Goal: Find specific page/section: Find specific page/section

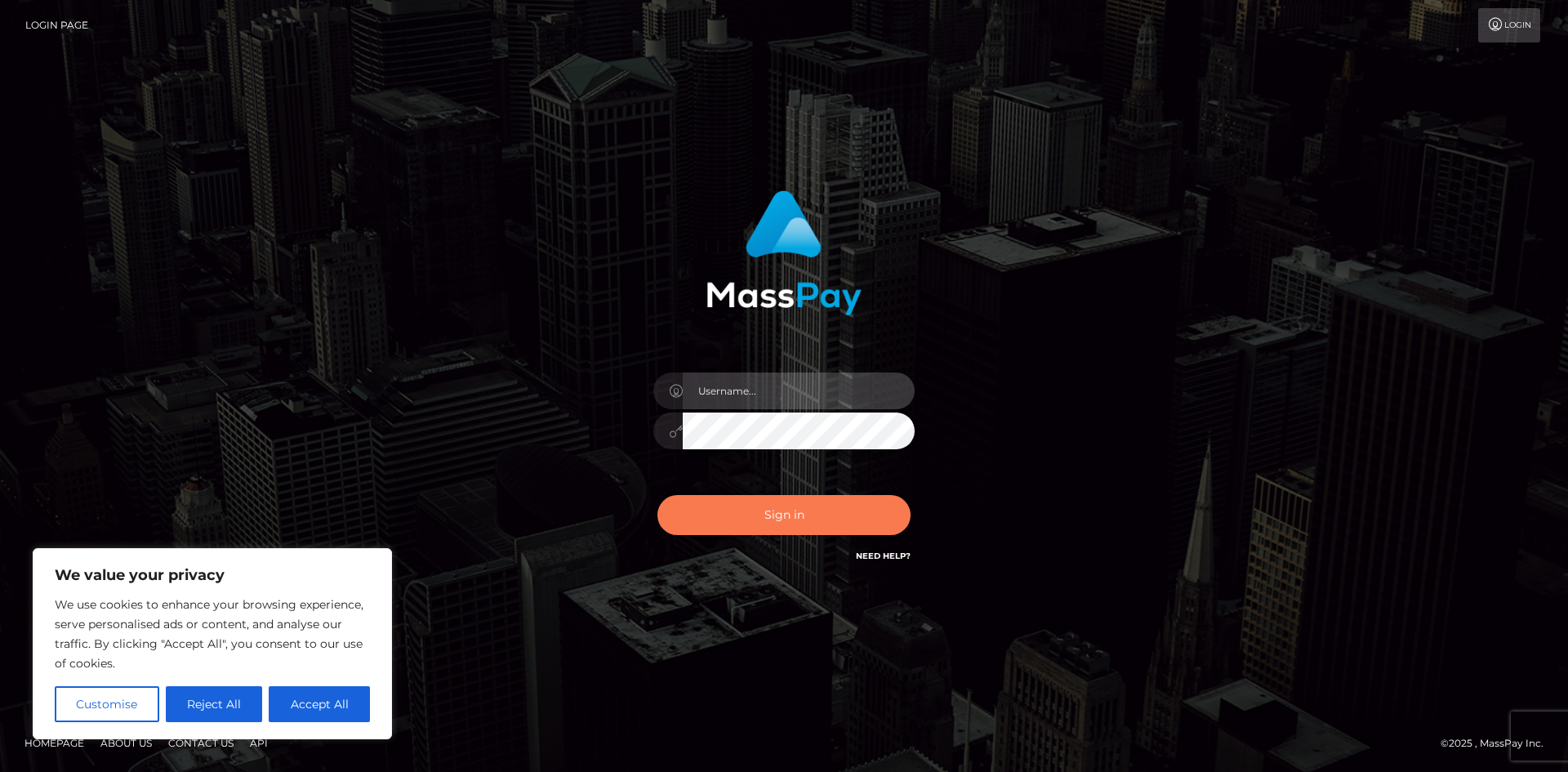
type input "hello.feetfinder"
click at [800, 509] on button "Sign in" at bounding box center [784, 515] width 254 height 40
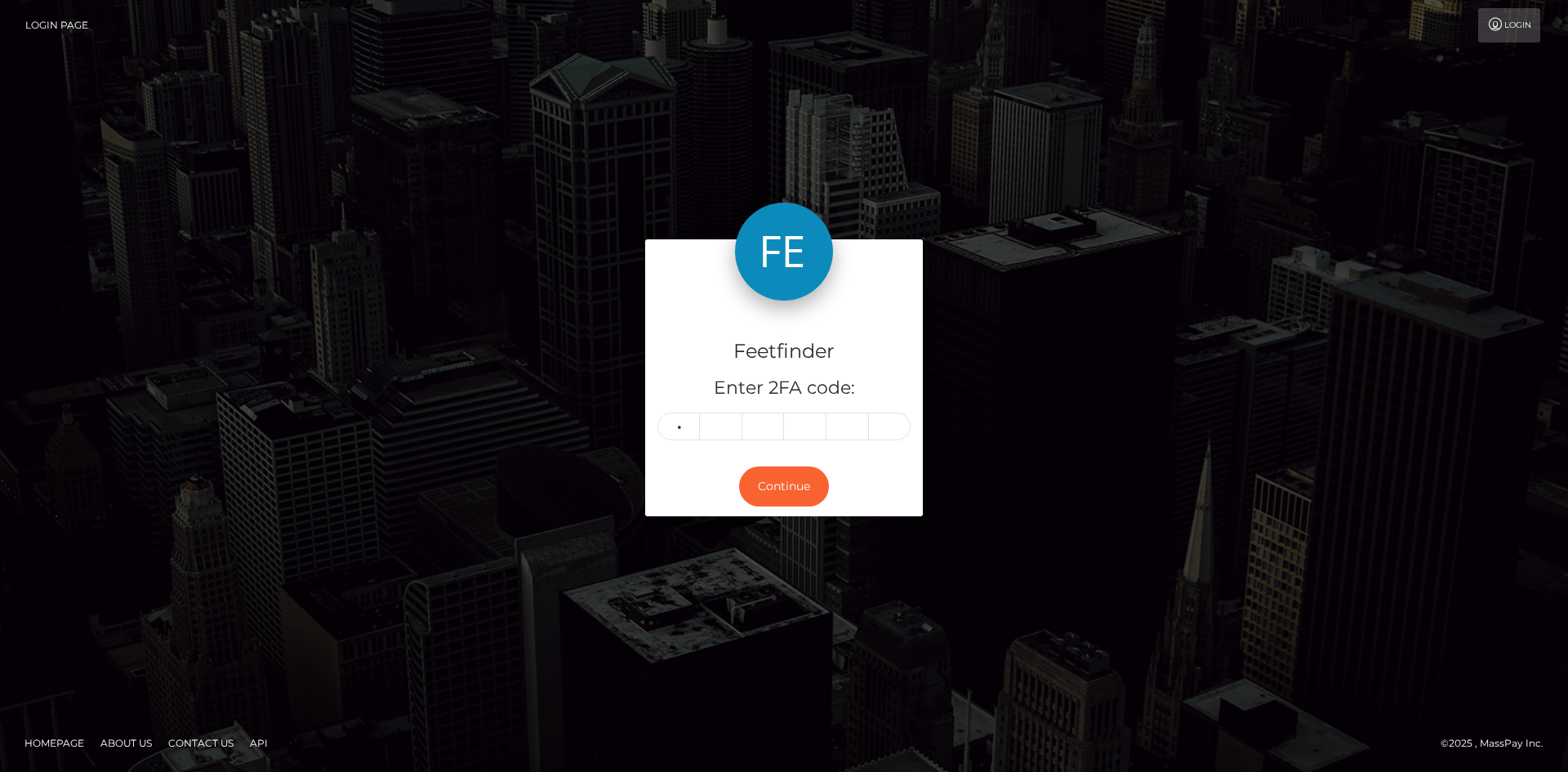
type input "5"
type input "7"
type input "8"
type input "5"
type input "7"
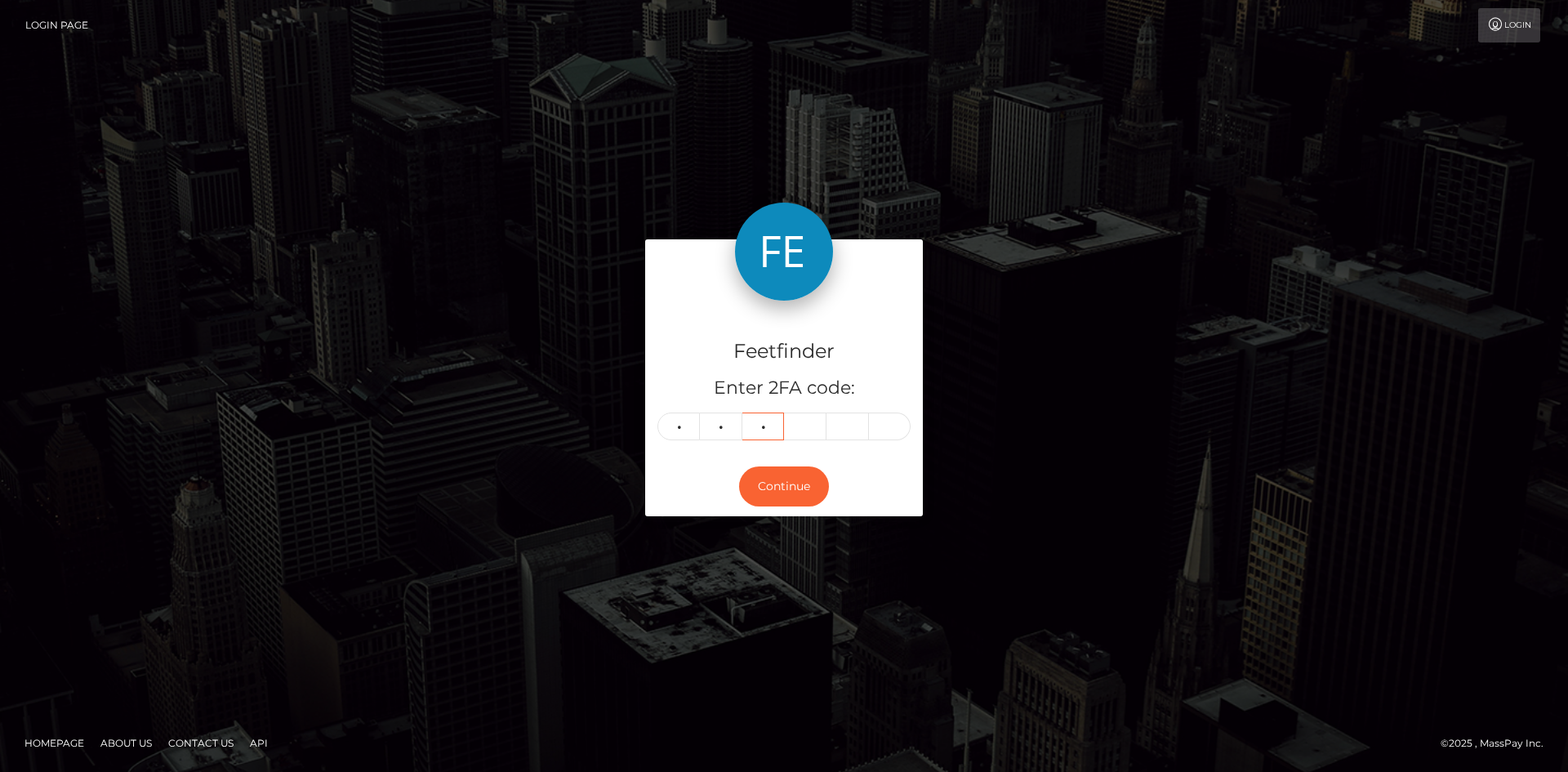
type input "8"
type input "0"
type input "6"
type input "8"
click at [783, 487] on button "Continue" at bounding box center [784, 486] width 90 height 40
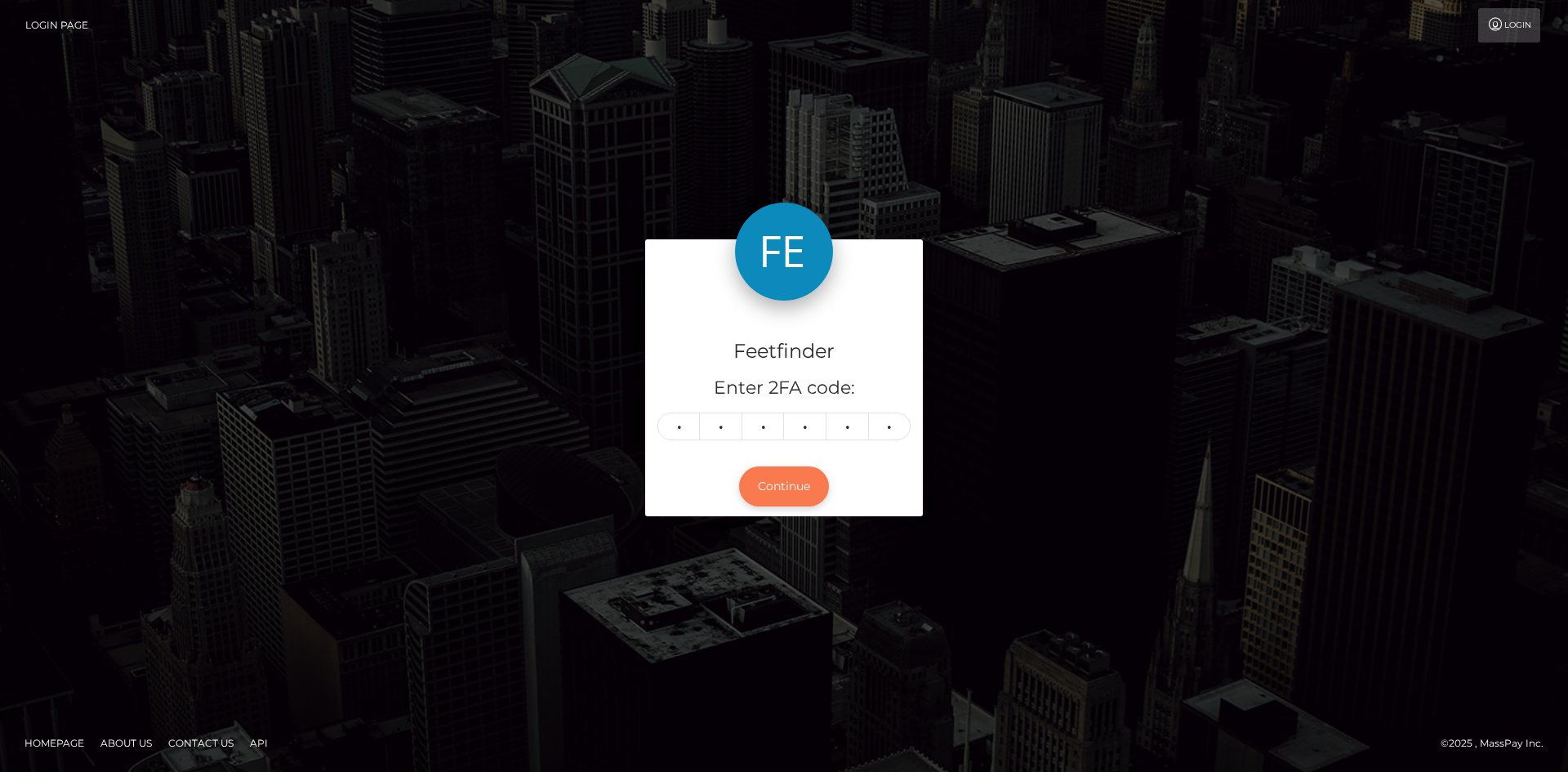
click at [783, 487] on button "Continue" at bounding box center [784, 486] width 90 height 40
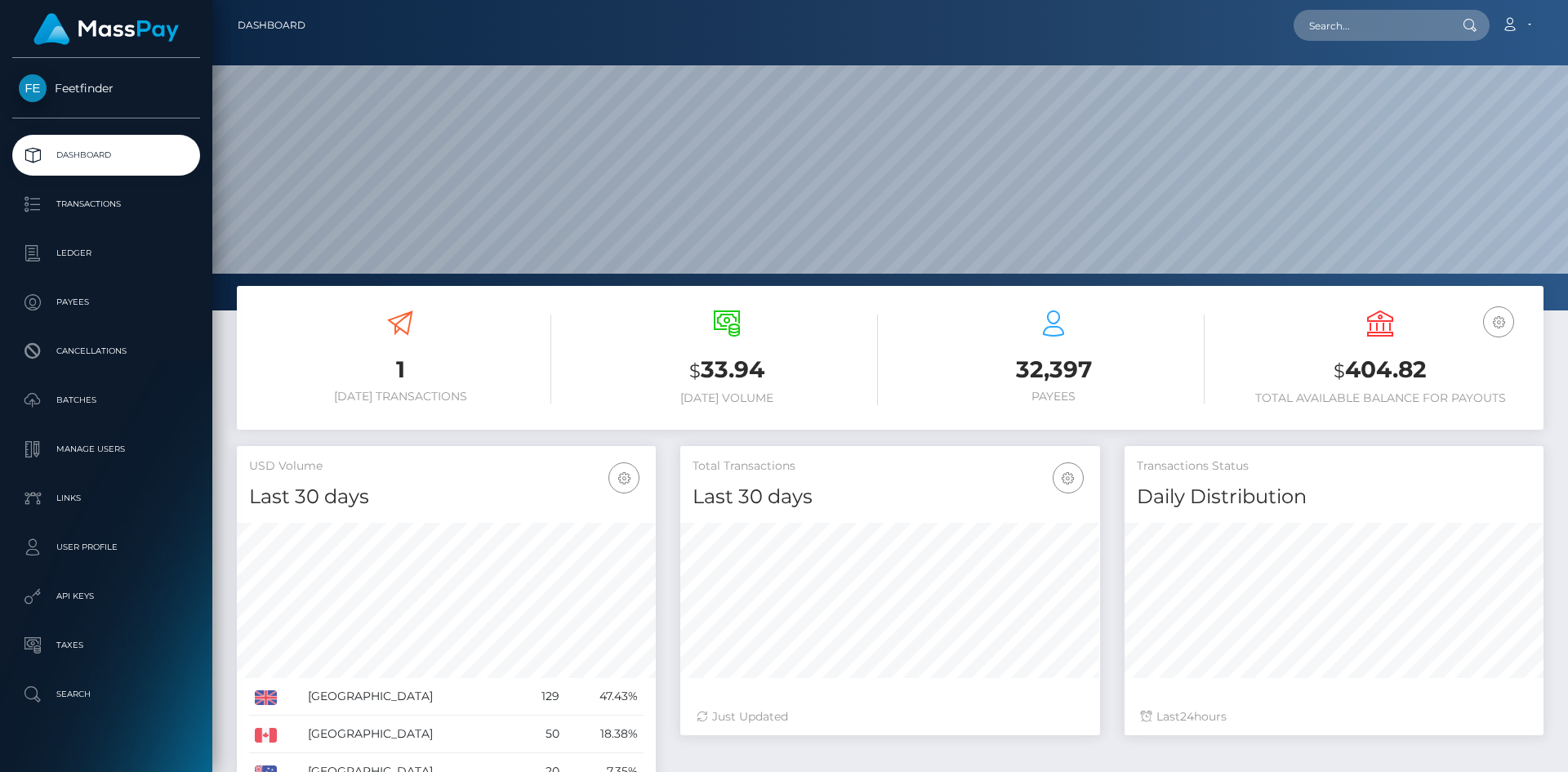
scroll to position [290, 419]
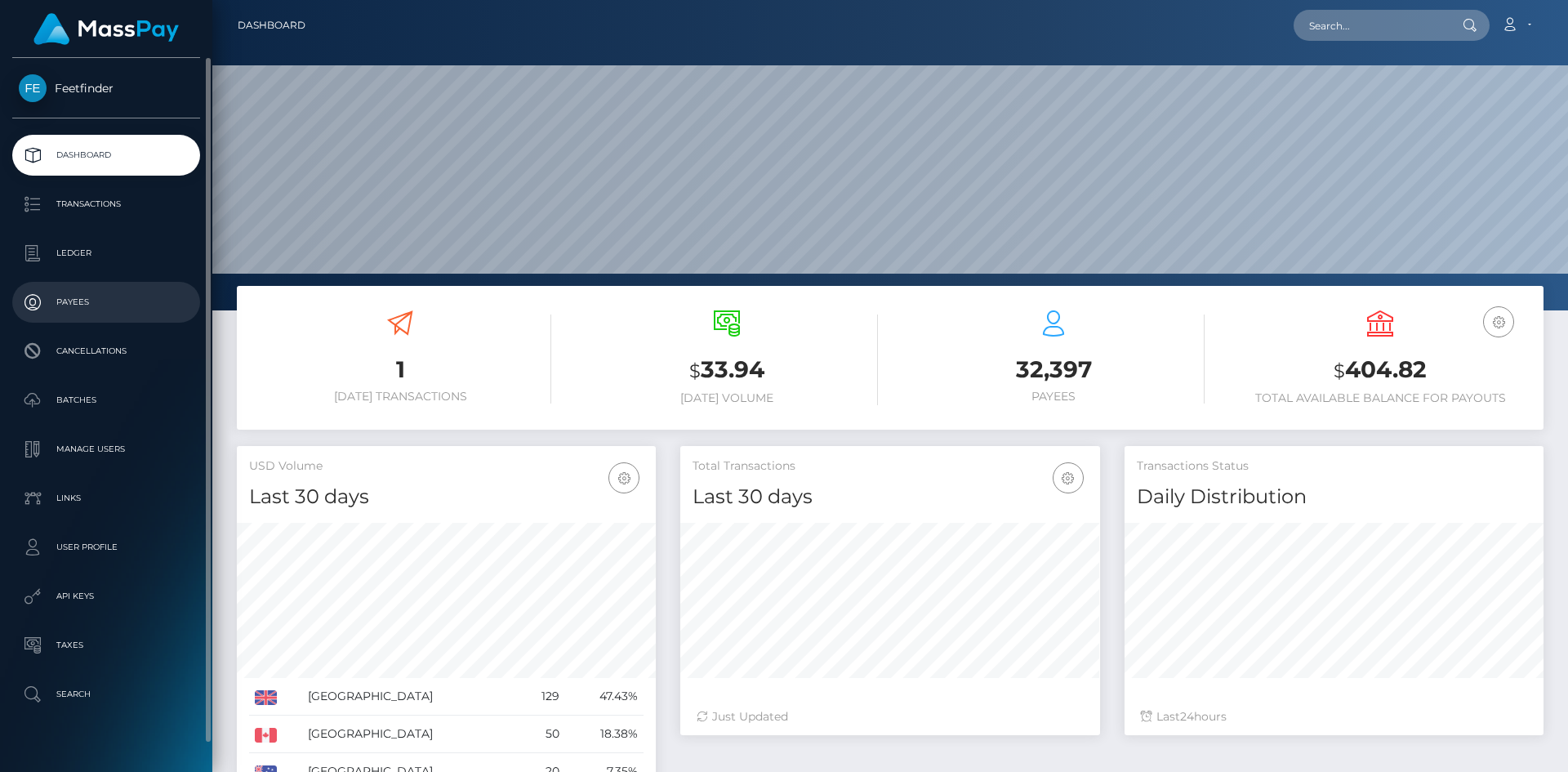
click at [83, 308] on p "Payees" at bounding box center [106, 302] width 175 height 25
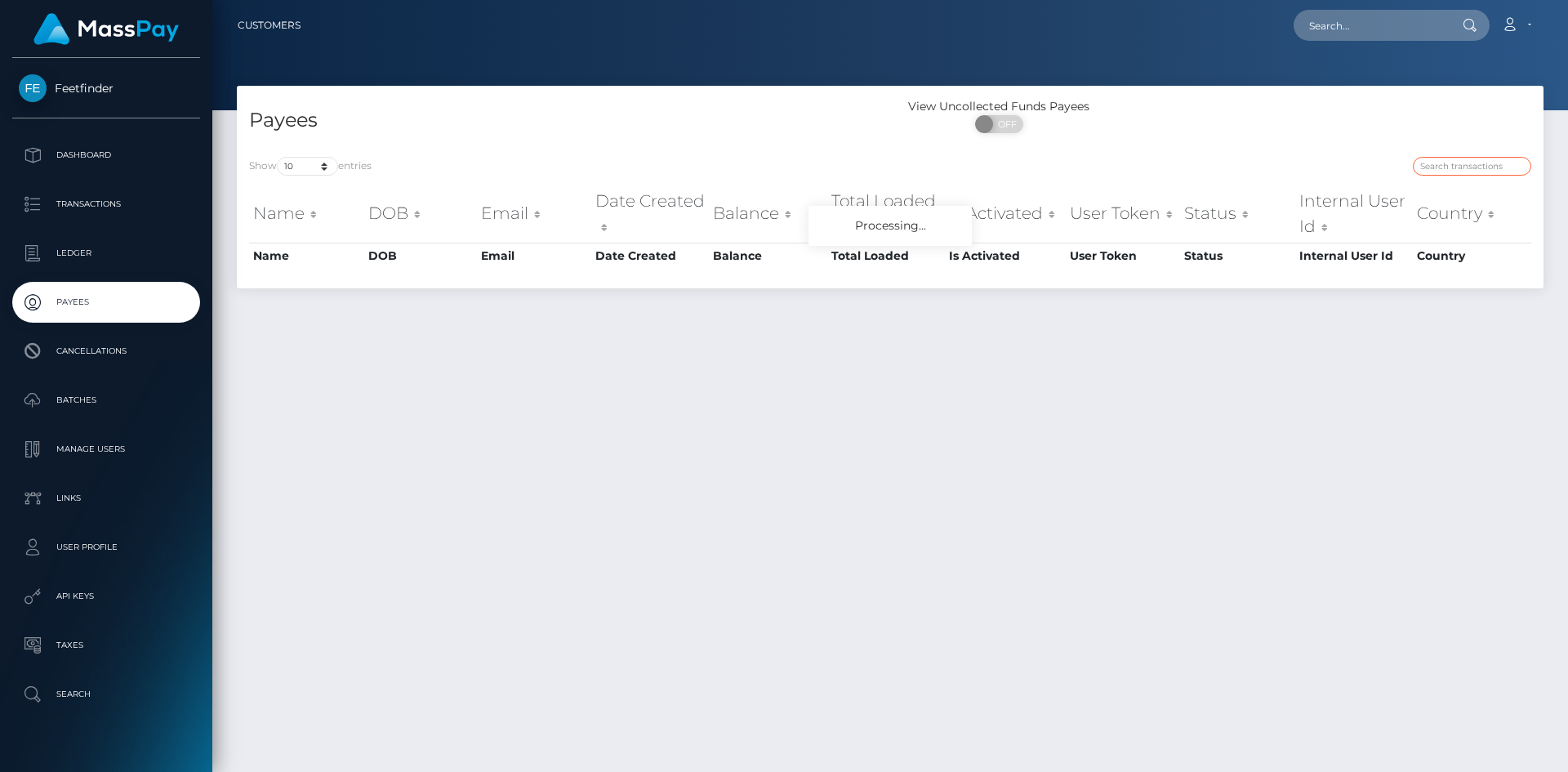
click at [1465, 158] on input "search" at bounding box center [1471, 166] width 119 height 19
paste input "usr_e701d78e-5c2c-11f0-b1fb-02a8c2768cb9"
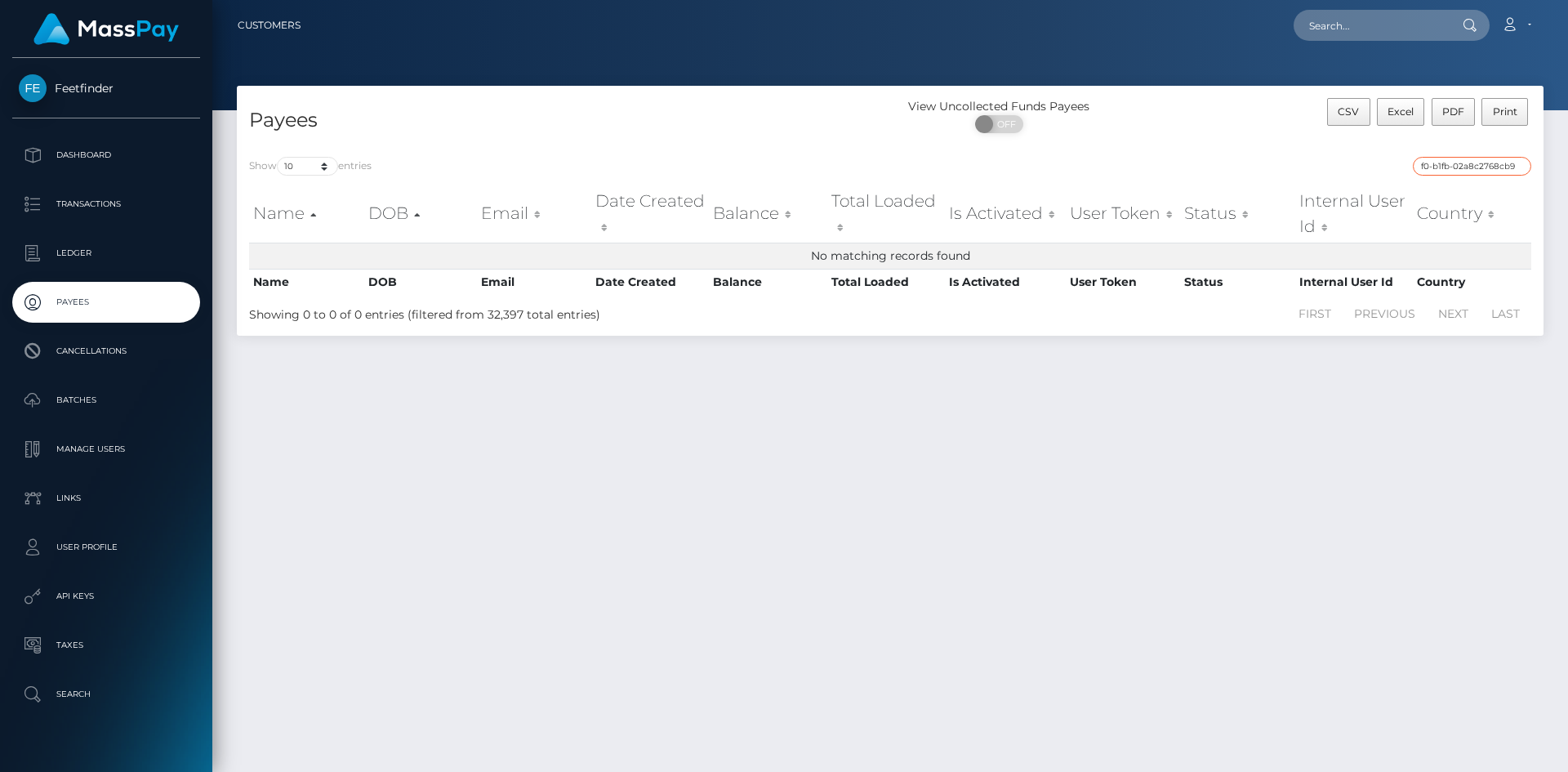
click at [1432, 169] on input "usr_e701d78e-5c2c-11f0-b1fb-02a8c2768cb9" at bounding box center [1471, 166] width 119 height 19
type input "usr_e701d78e-5c2c-11f0-b1fb-02a8c2768cb9"
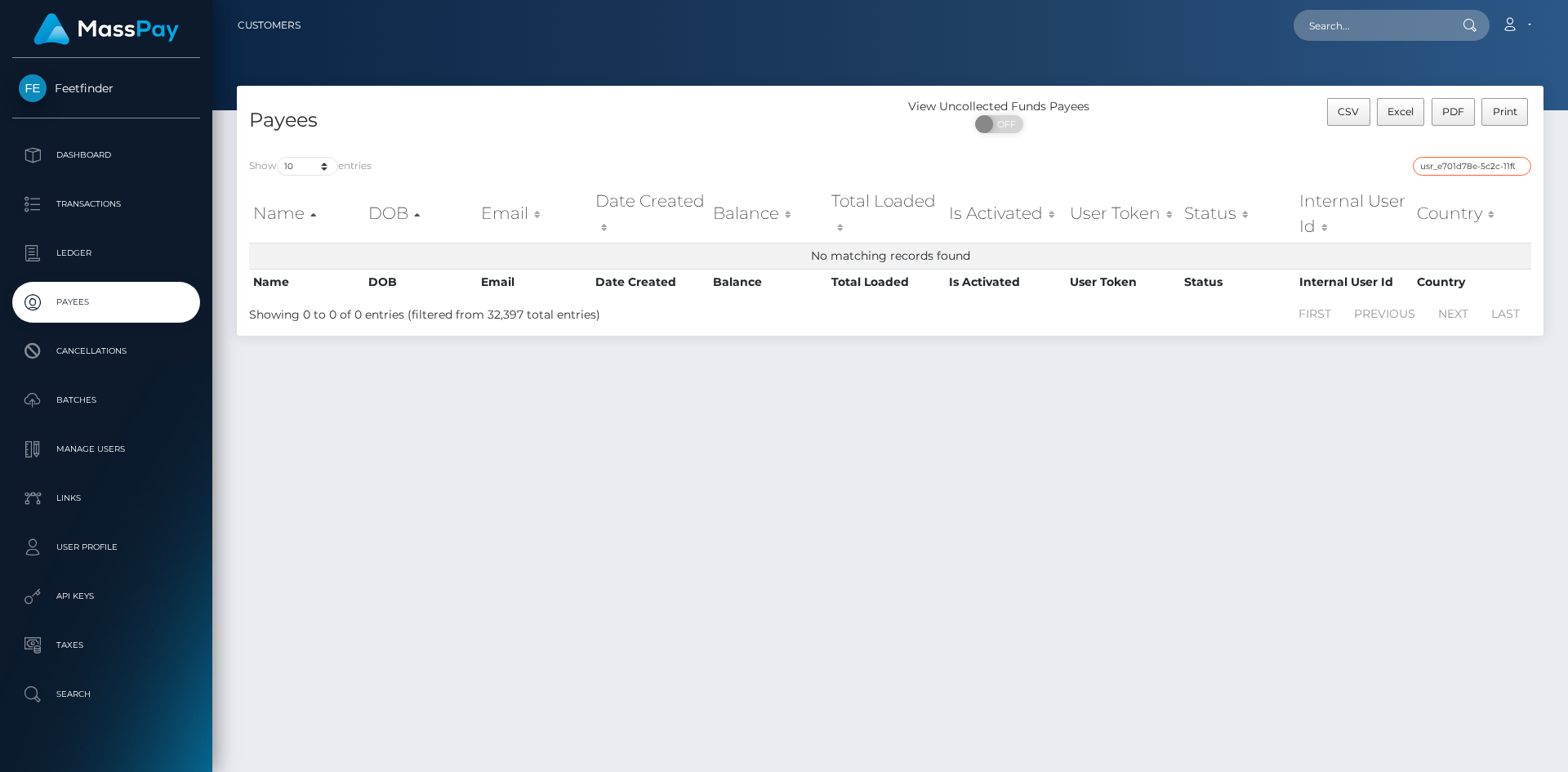
click at [1486, 166] on input "usr_e701d78e-5c2c-11f0-b1fb-02a8c2768cb9" at bounding box center [1471, 166] width 119 height 19
paste input "e701d78e-5c2c-11f0-b1fb-02a8c2768cb9"
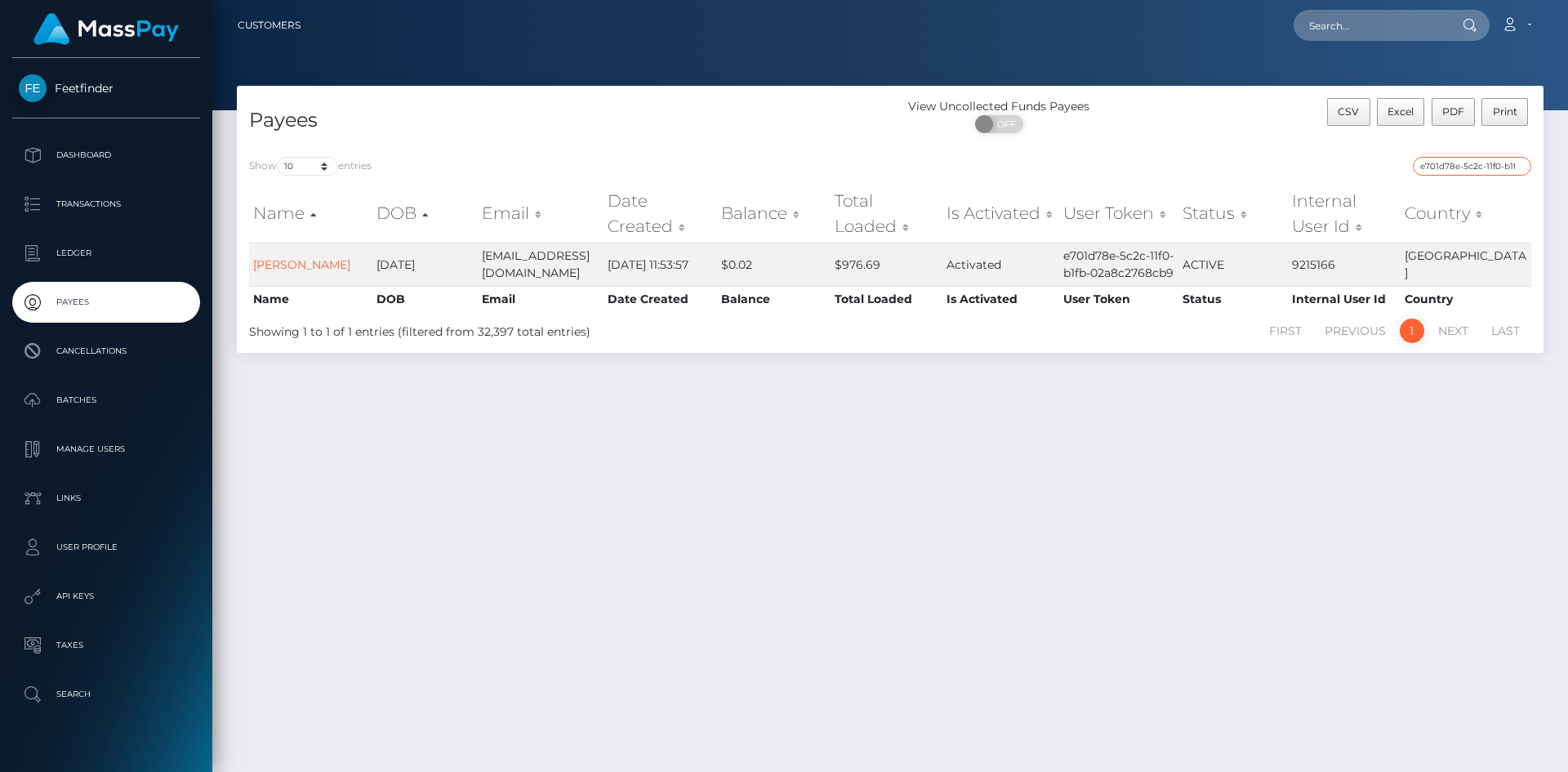
click at [1510, 160] on input "e701d78e-5c2c-11f0-b1fb-02a8c2768cb9" at bounding box center [1471, 166] width 119 height 19
paste input "faa59b74-96d9-11f0-bd85-0694aced620b"
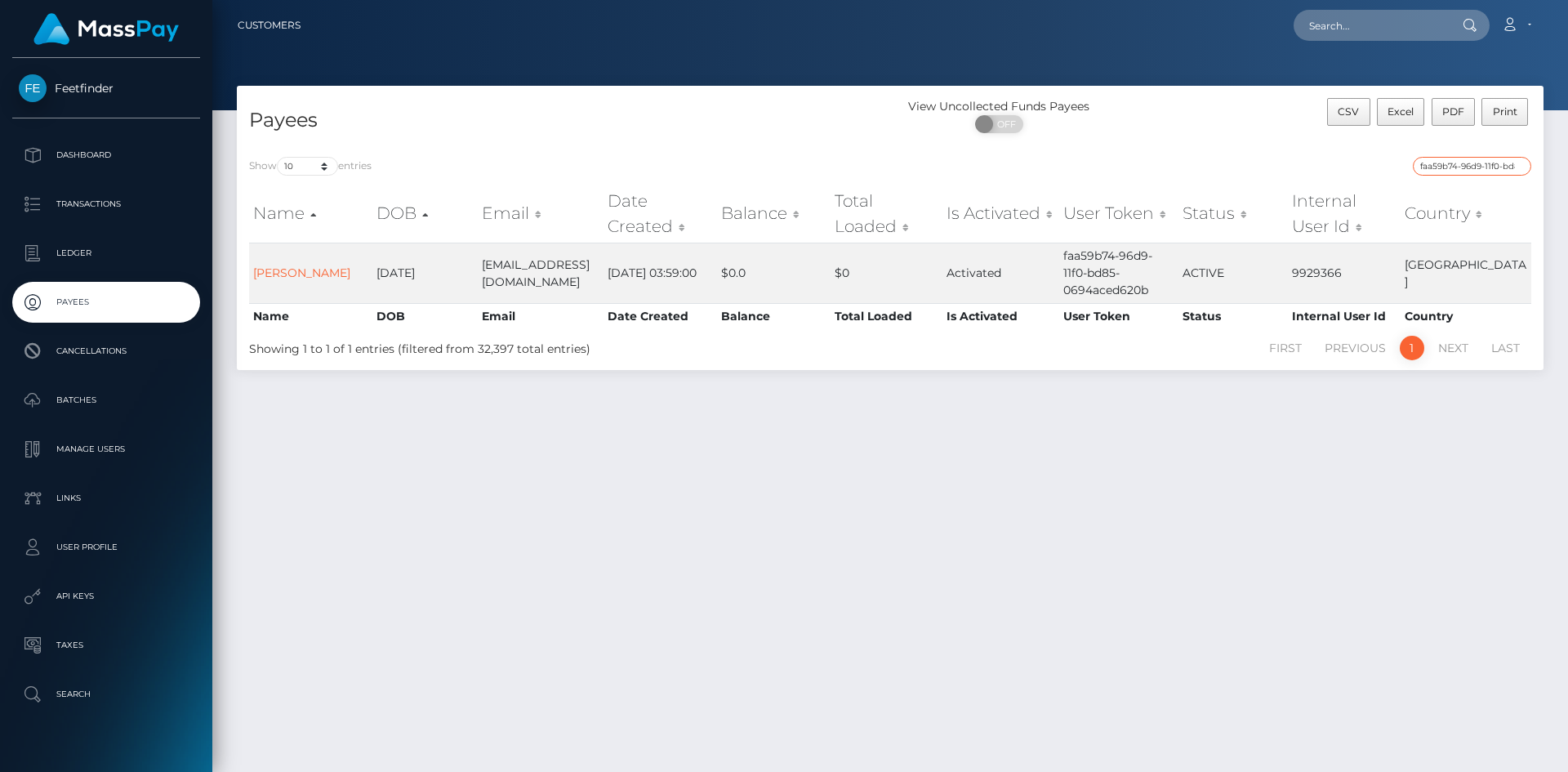
click at [1506, 172] on input "faa59b74-96d9-11f0-bd85-0694aced620b" at bounding box center [1471, 166] width 119 height 19
paste input "afceeaee-7efb-11f0-8023-0266f44cc279"
click at [1462, 162] on input "afceeaee-7efb-11f0-8023-0266f44cc279" at bounding box center [1471, 166] width 119 height 19
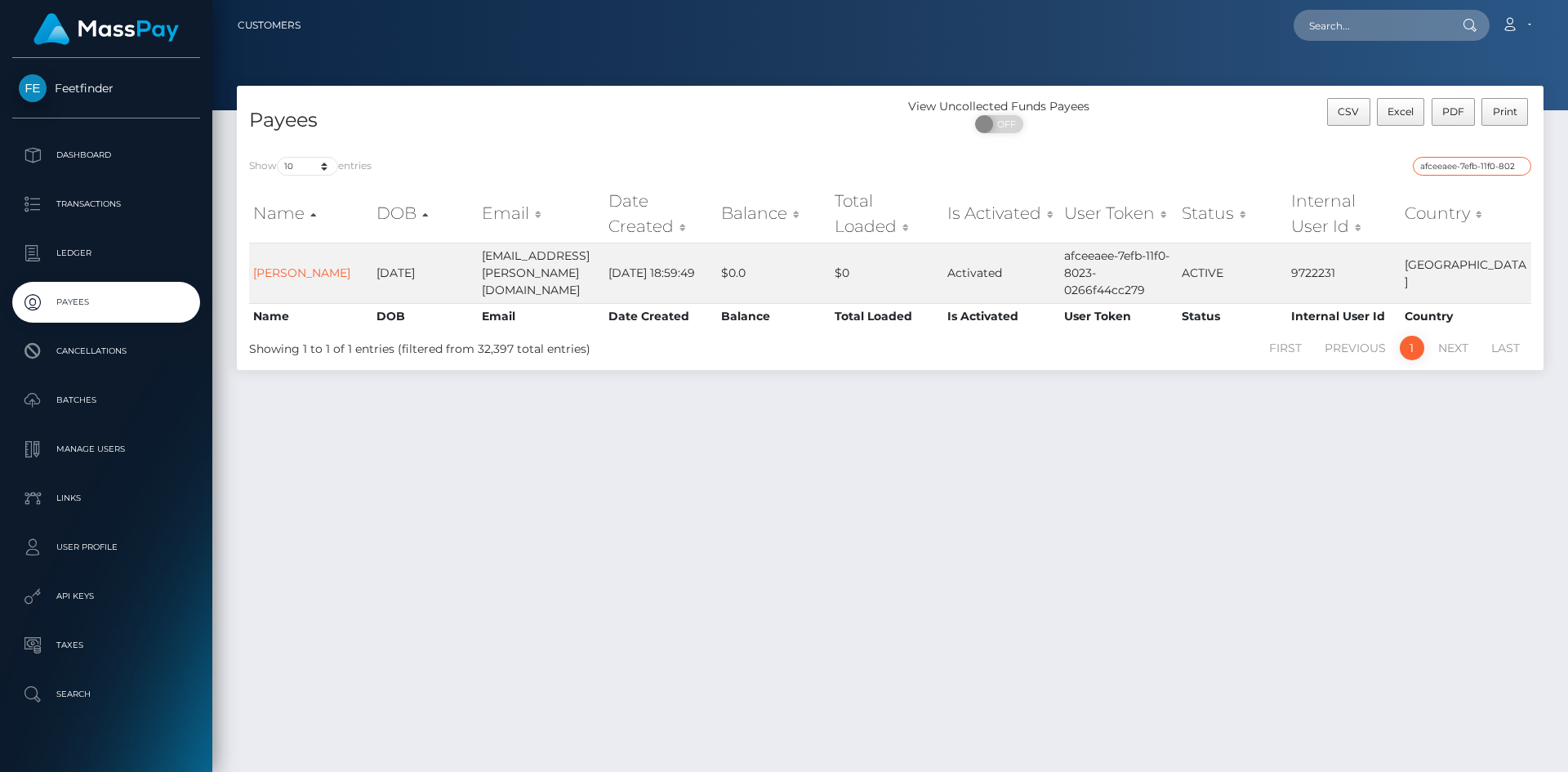
click at [1462, 162] on input "afceeaee-7efb-11f0-8023-0266f44cc279" at bounding box center [1471, 166] width 119 height 19
paste input "c98c9cc1-7ebe"
click at [1507, 166] on input "c98c9cc1-7ebe-11f0-8023-0266f44cc279" at bounding box center [1471, 166] width 119 height 19
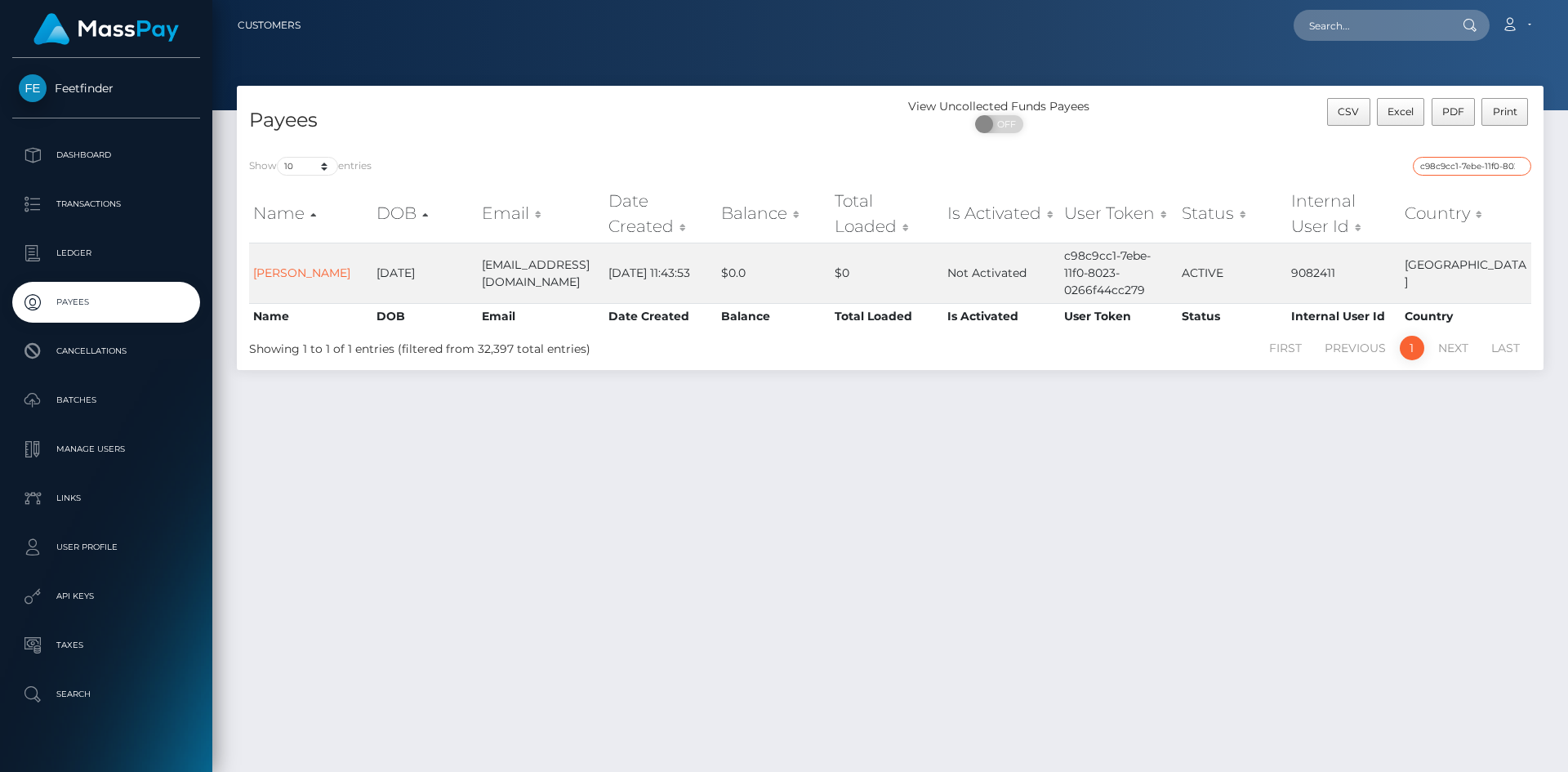
click at [1507, 166] on input "c98c9cc1-7ebe-11f0-8023-0266f44cc279" at bounding box center [1471, 166] width 119 height 19
paste input "bdfb7627-8cba-11f0-bd85-0694aced620b"
click at [1507, 161] on input "bdfb7627-8cba-11f0-bd85-0694aced620b" at bounding box center [1471, 166] width 119 height 19
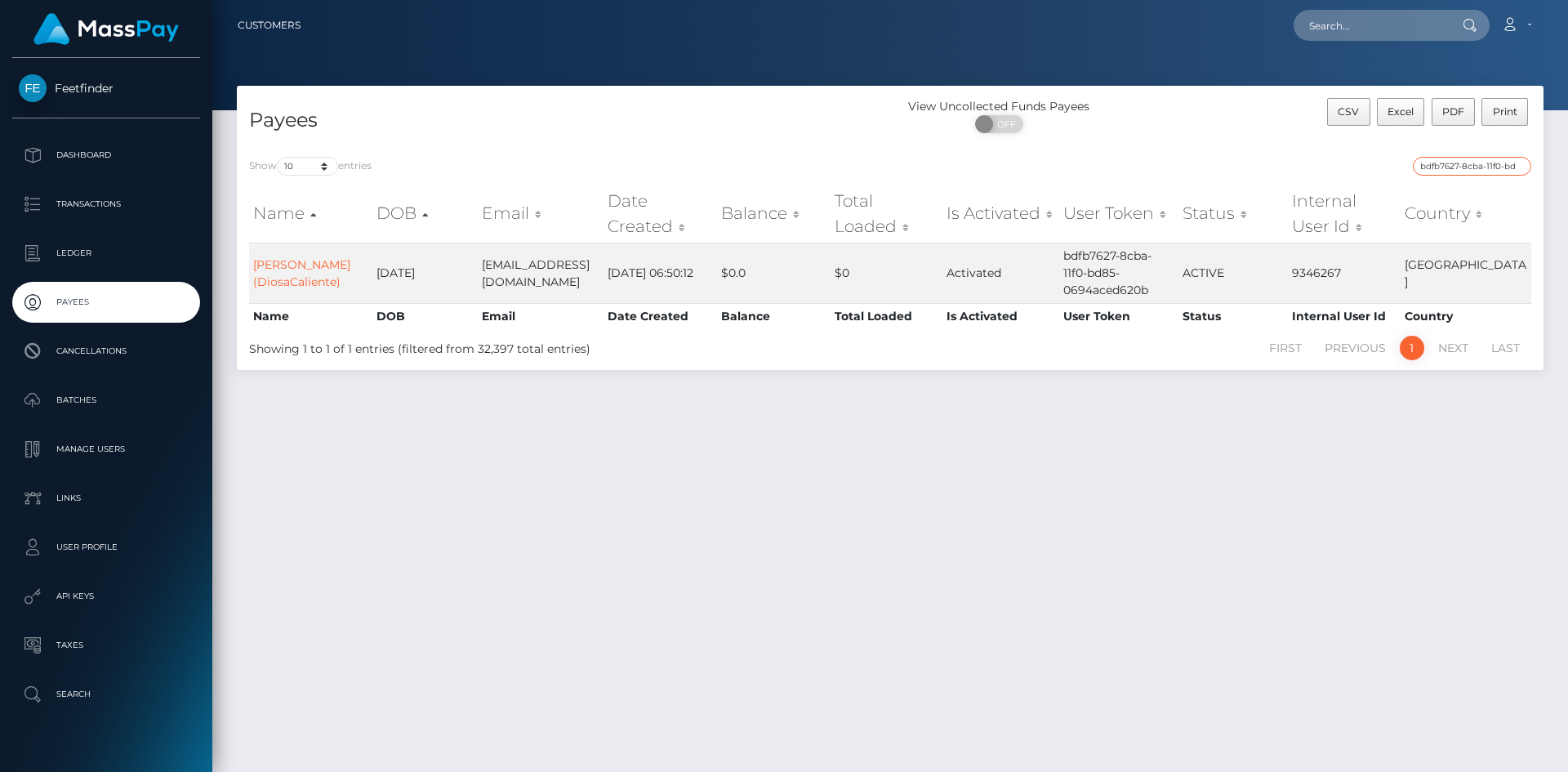
paste input "7bf85c40-8da"
type input "7bf85c40-8daa-11f0-bd85-0694aced620b"
click at [1502, 155] on div "Show 10 25 50 100 250 entries 7bf85c40-8daa-11f0-bd85-0694aced620b Name DOB Ema…" at bounding box center [889, 258] width 1307 height 226
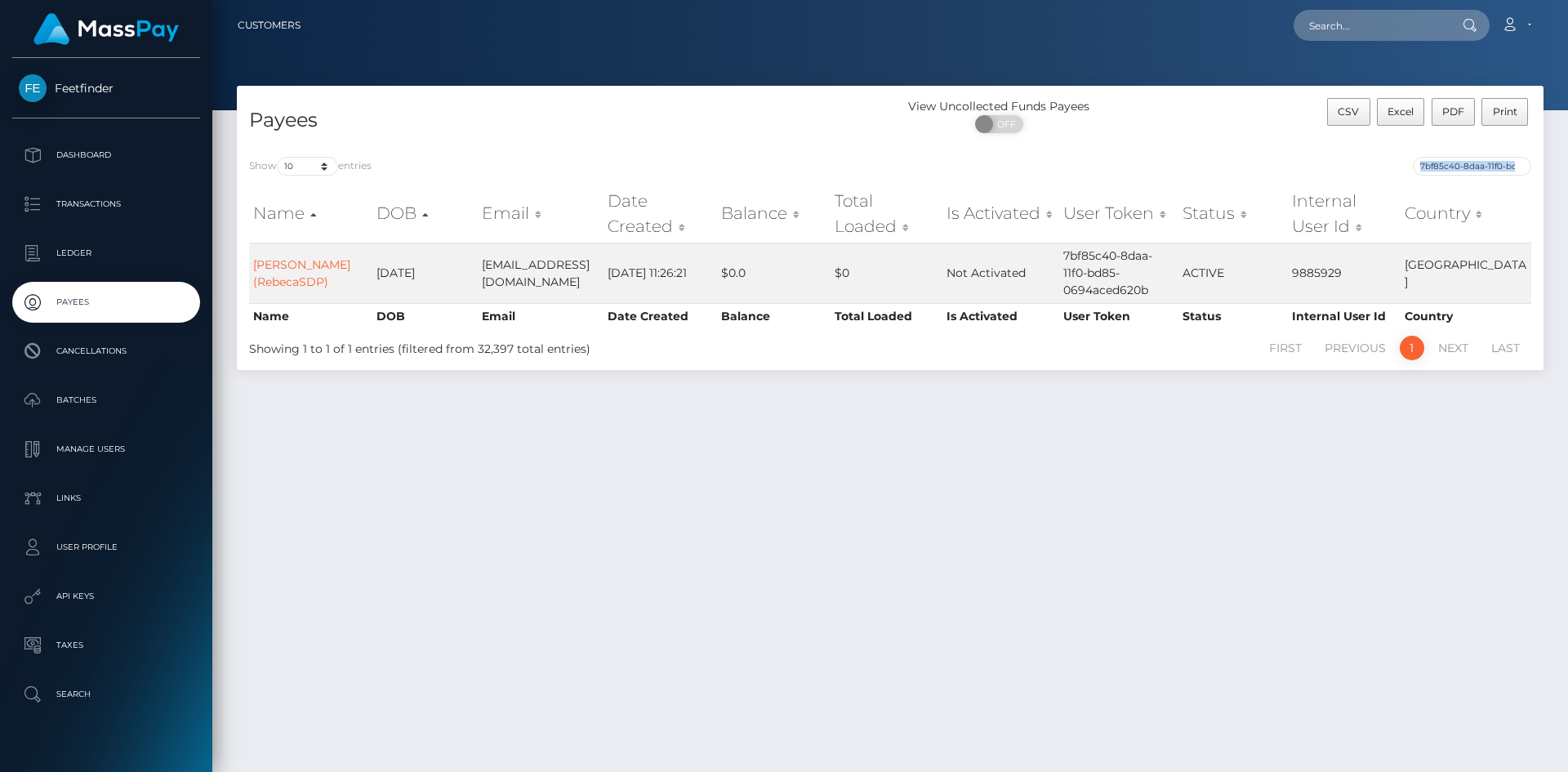
click at [1502, 155] on div "Show 10 25 50 100 250 entries 7bf85c40-8daa-11f0-bd85-0694aced620b Name DOB Ema…" at bounding box center [889, 258] width 1307 height 226
click at [1518, 166] on input "7bf85c40-8daa-11f0-bd85-0694aced620b" at bounding box center [1471, 166] width 119 height 19
paste input "3ac4c5b5-8407-11f0-8023-0266f44cc279"
click at [1488, 169] on input "3ac4c5b5-8407-11f0-8023-0266f44cc279" at bounding box center [1471, 166] width 119 height 19
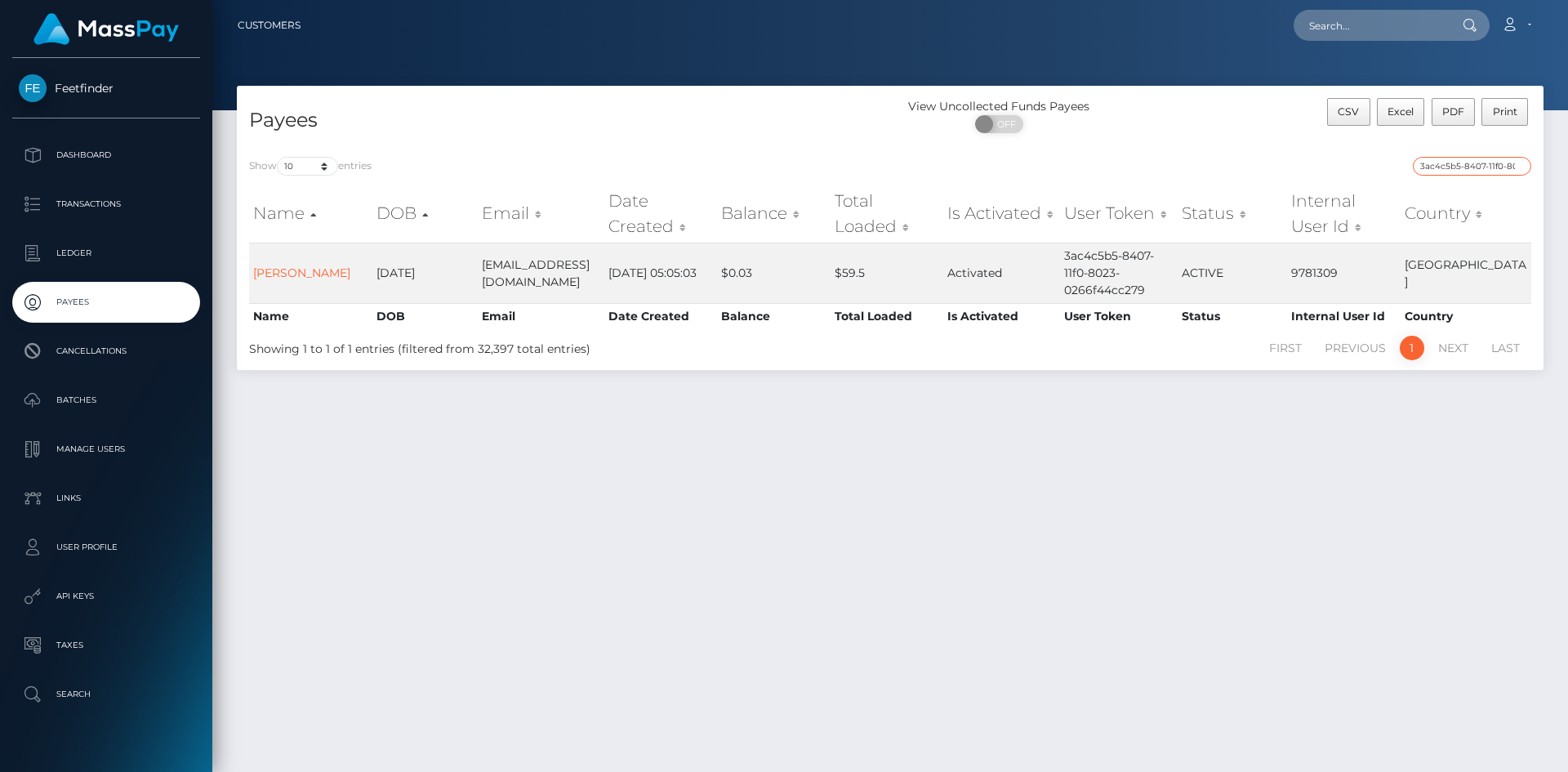
click at [1488, 169] on input "3ac4c5b5-8407-11f0-8023-0266f44cc279" at bounding box center [1471, 166] width 119 height 19
paste input "96ab6c74-924b-11f0-bd85-0694aced620b"
click at [1477, 164] on input "96ab6c74-924b-11f0-bd85-0694aced620b" at bounding box center [1471, 166] width 119 height 19
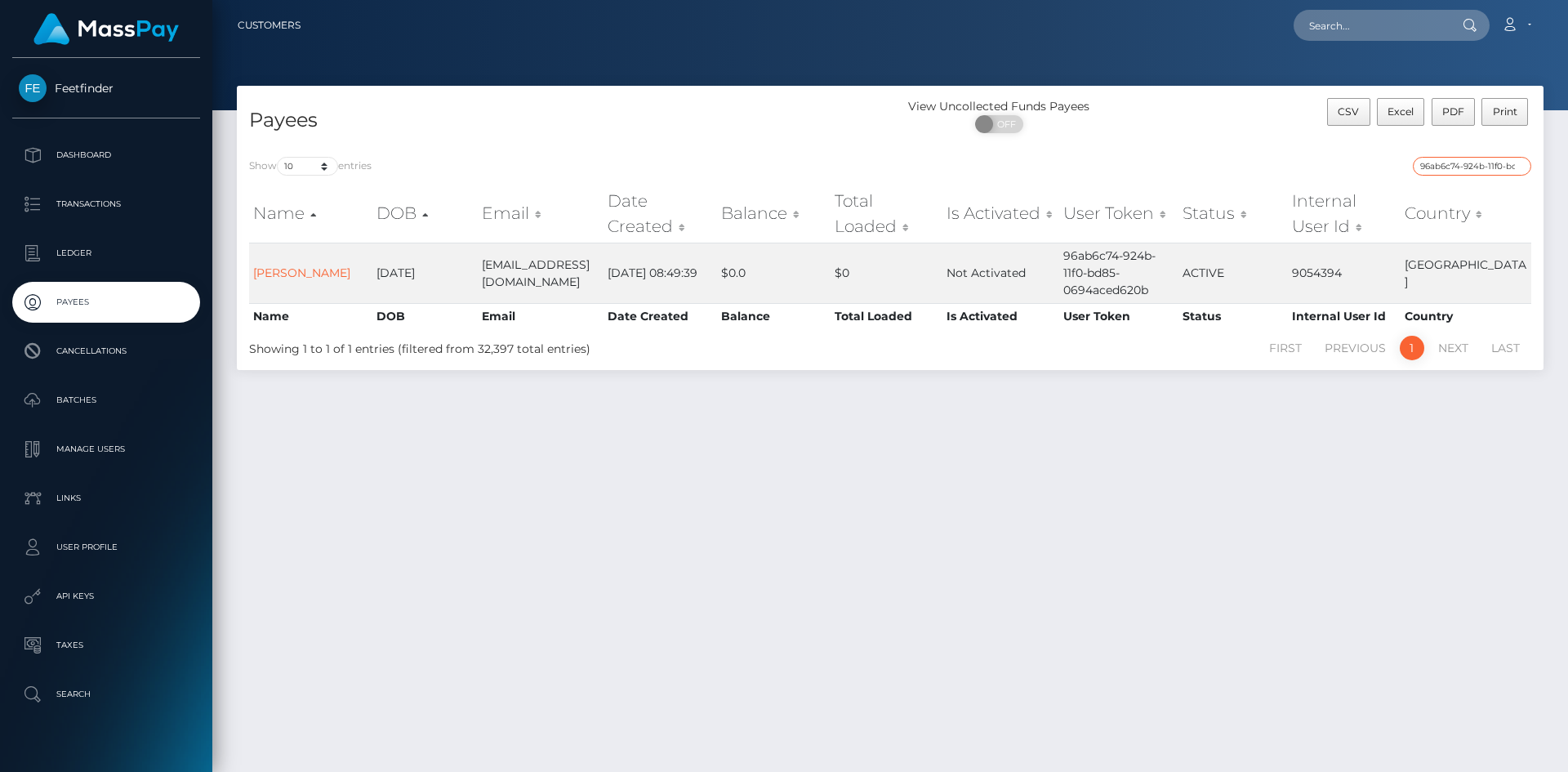
paste input "7e094705-8b30"
click at [1491, 171] on input "7e094705-8b30-11f0-bd85-0694aced620b" at bounding box center [1471, 166] width 119 height 19
paste input "95004277-88e3-11f0-8023-0266f44cc279"
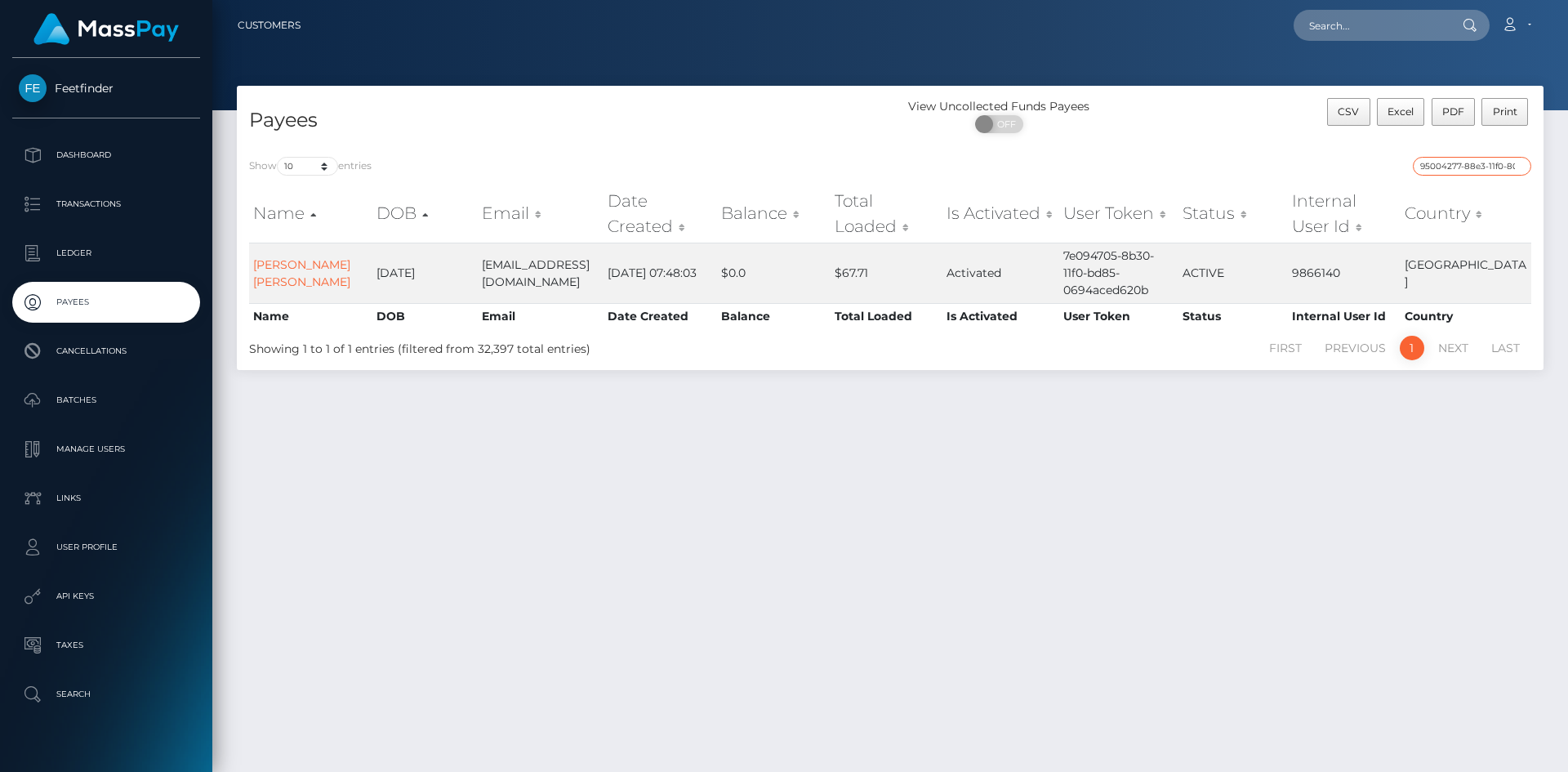
scroll to position [0, 74]
type input "95004277-88e3-11f0-8023-0266f44cc279"
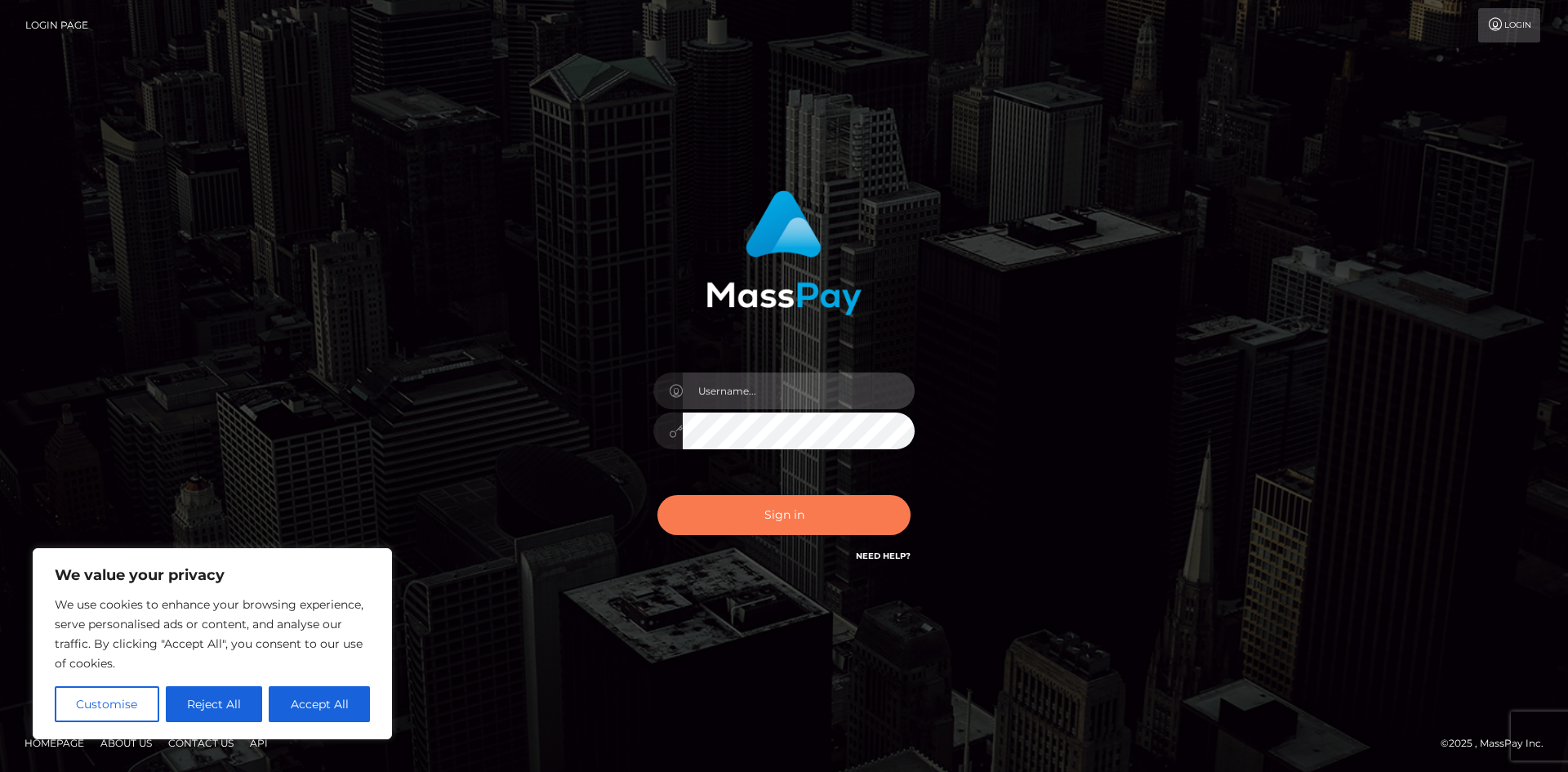
type input "hello.feetfinder"
click at [796, 513] on button "Sign in" at bounding box center [784, 515] width 254 height 40
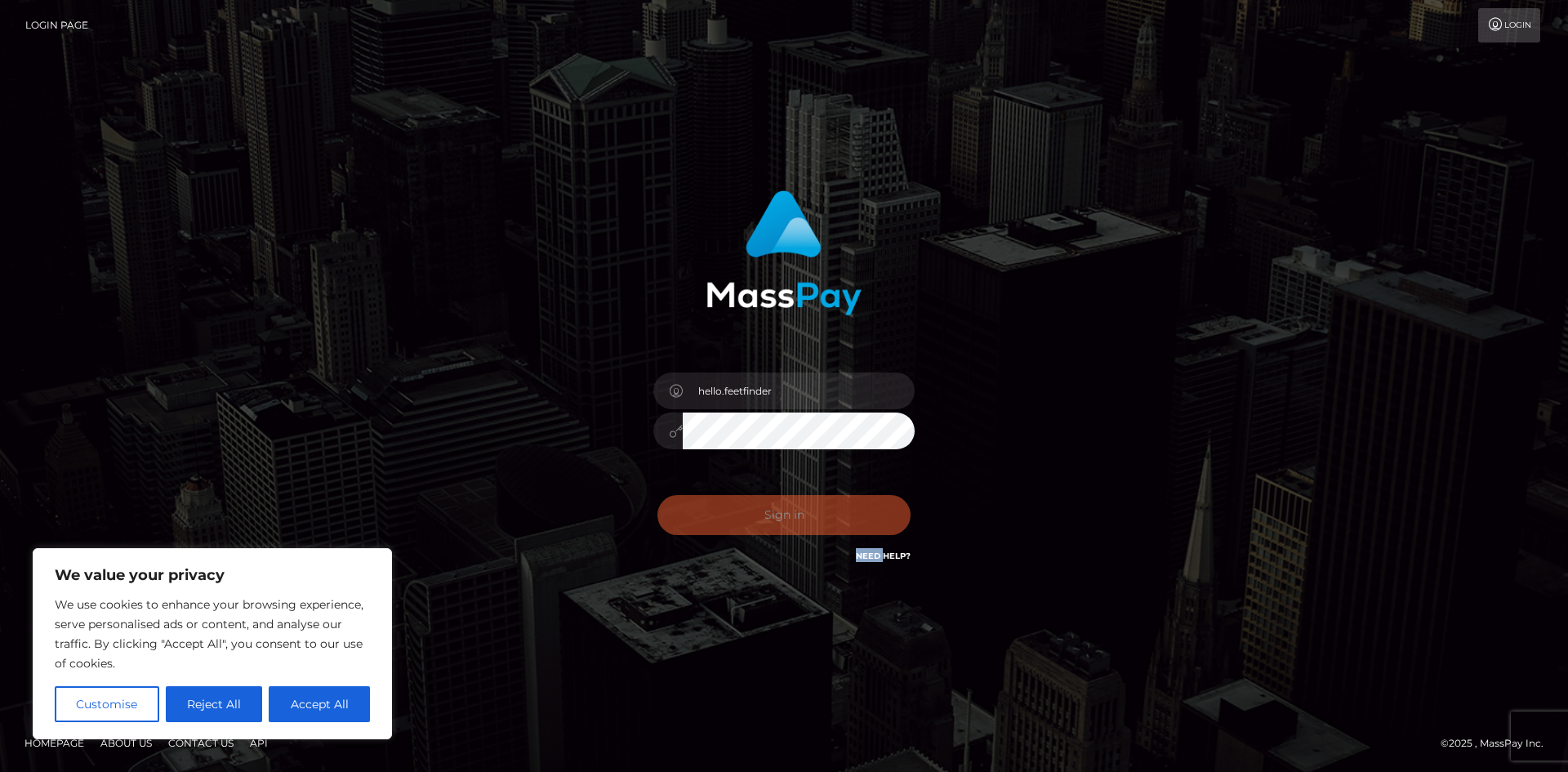
click at [796, 513] on div "Sign in Need Help?" at bounding box center [784, 521] width 285 height 73
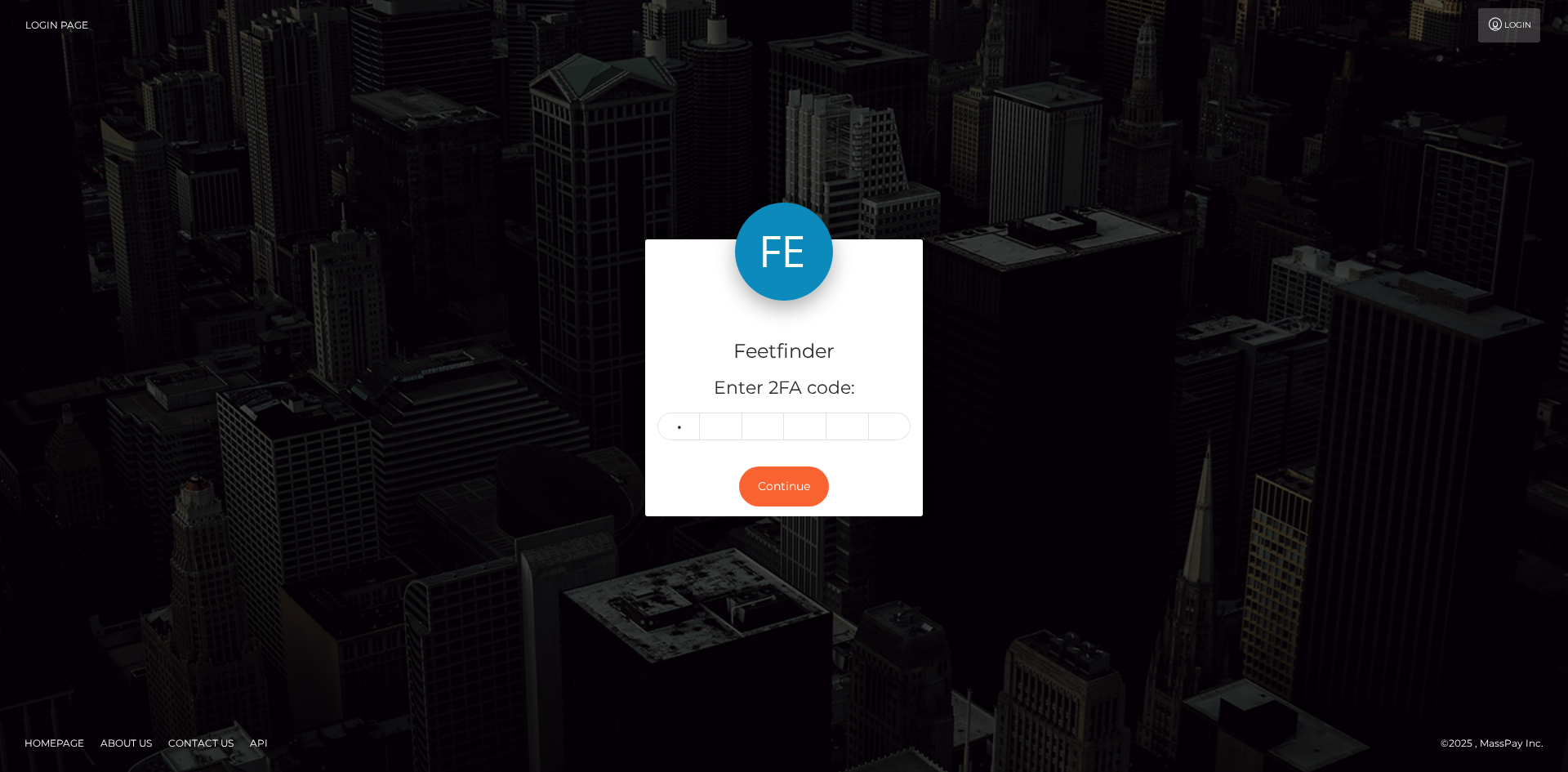
type input "6"
type input "4"
type input "3"
type input "0"
type input "2"
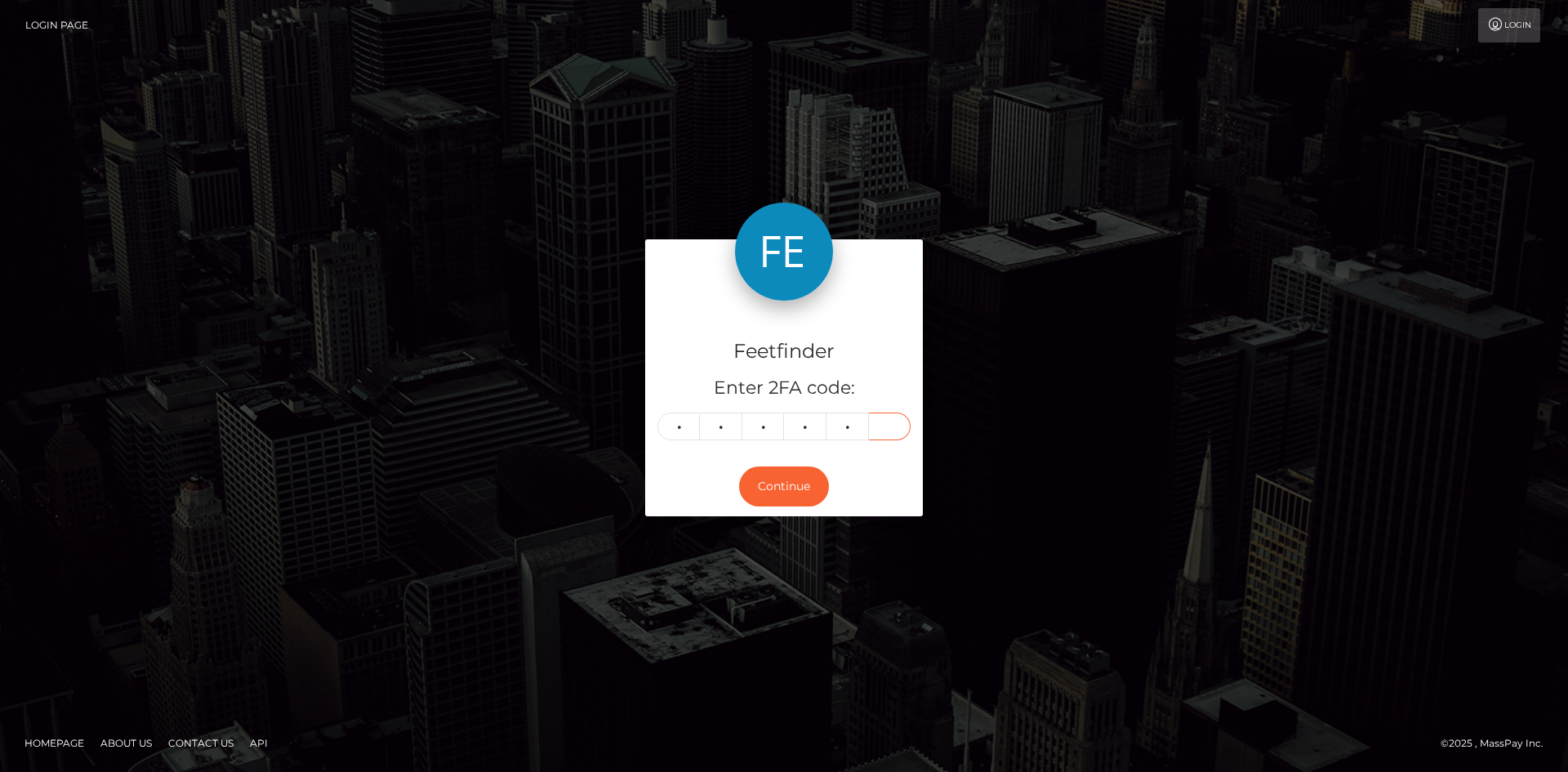
type input "0"
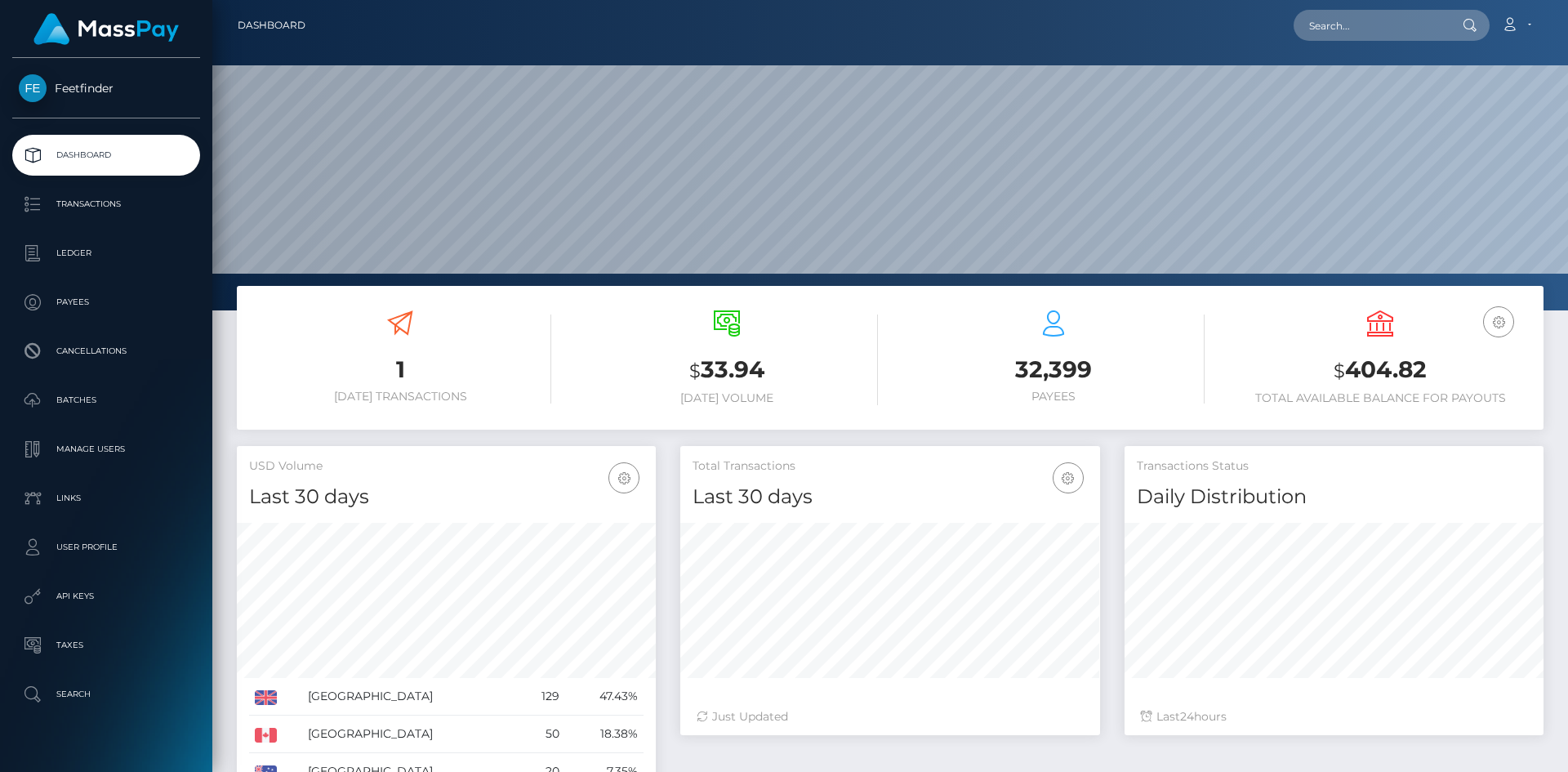
scroll to position [290, 419]
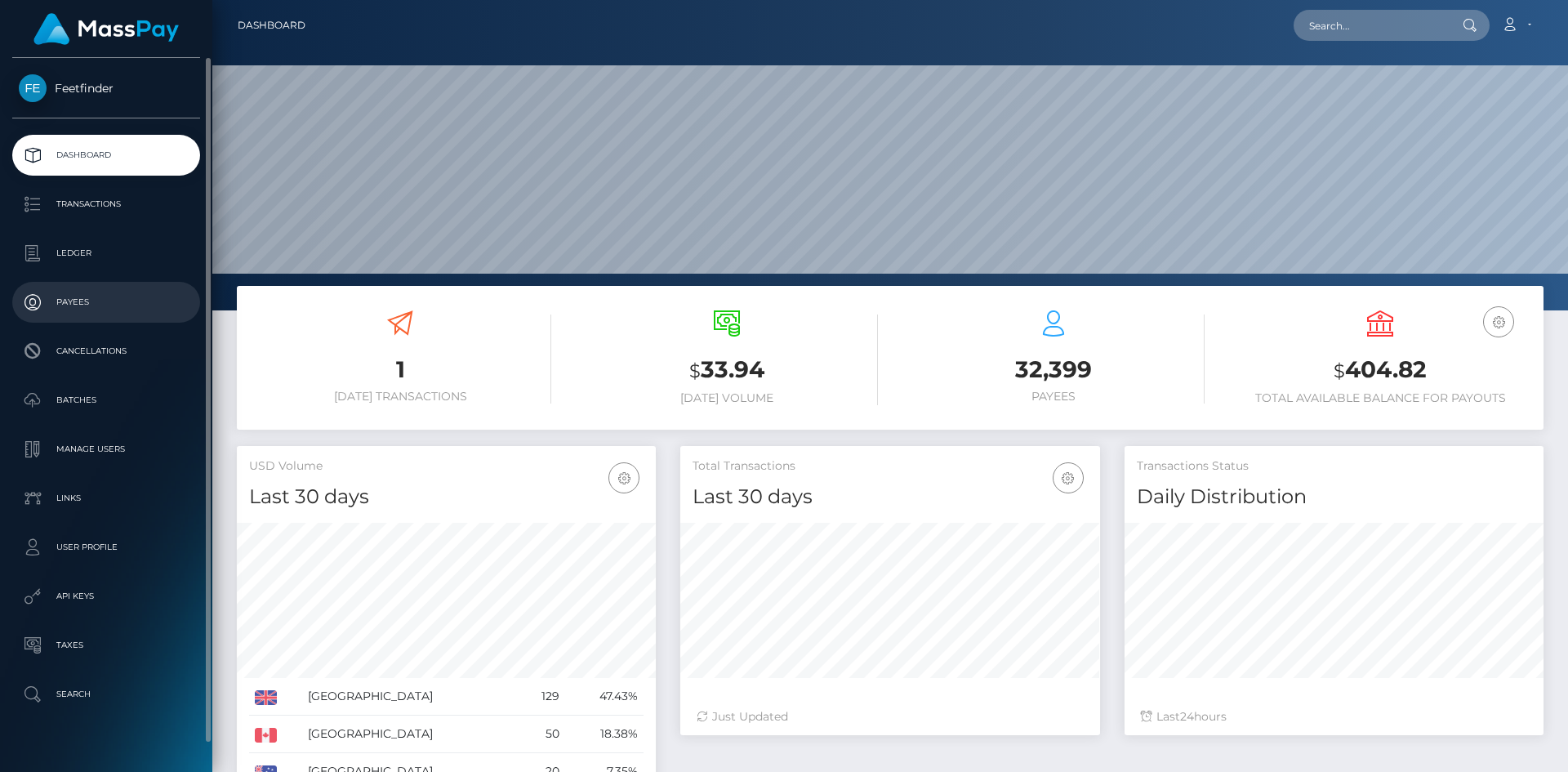
click at [87, 302] on p "Payees" at bounding box center [106, 302] width 175 height 25
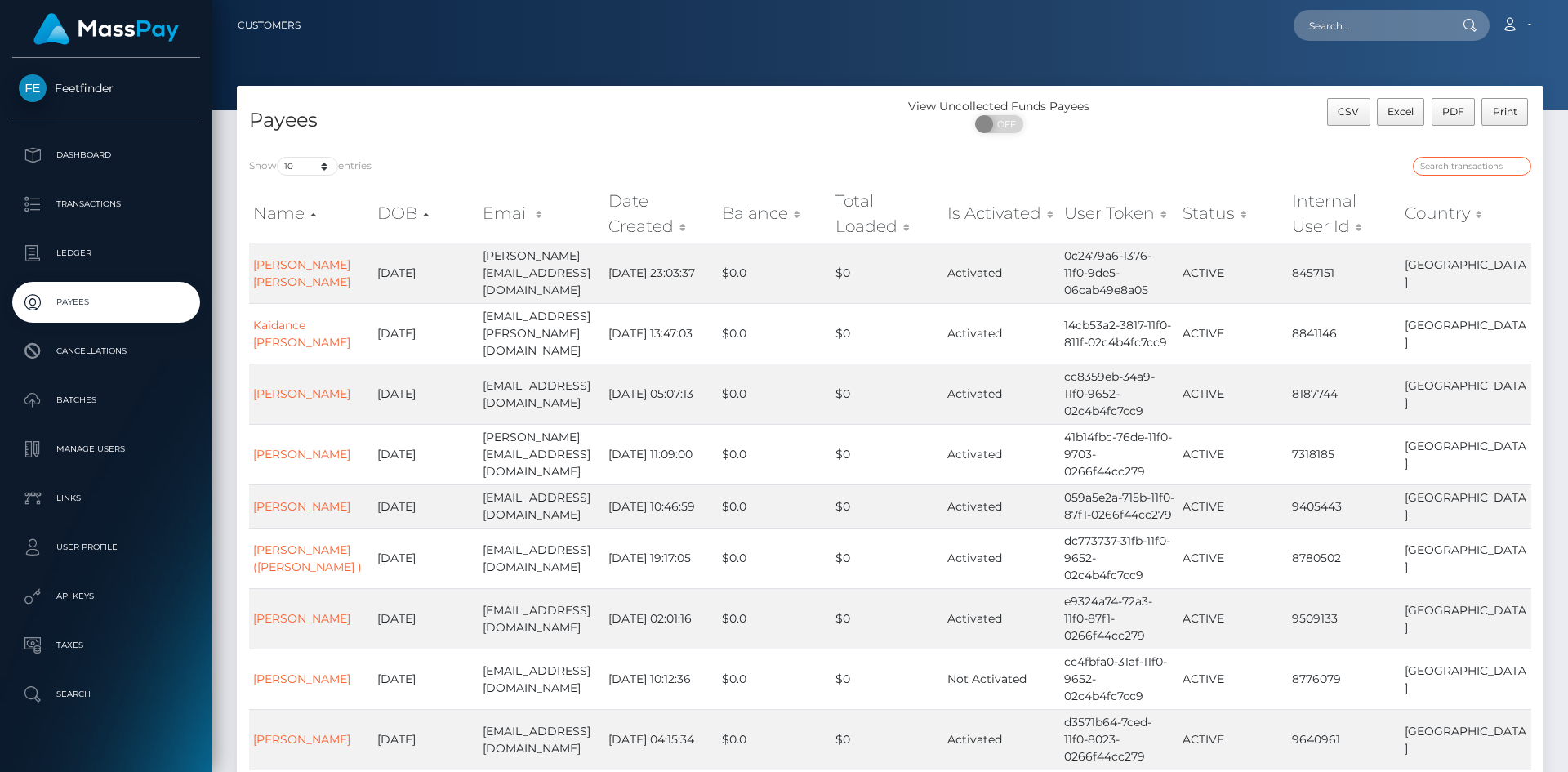
click at [1463, 165] on input "search" at bounding box center [1471, 166] width 119 height 19
paste input "4803905a-1725-11f0-9de5-06cab49e8a05"
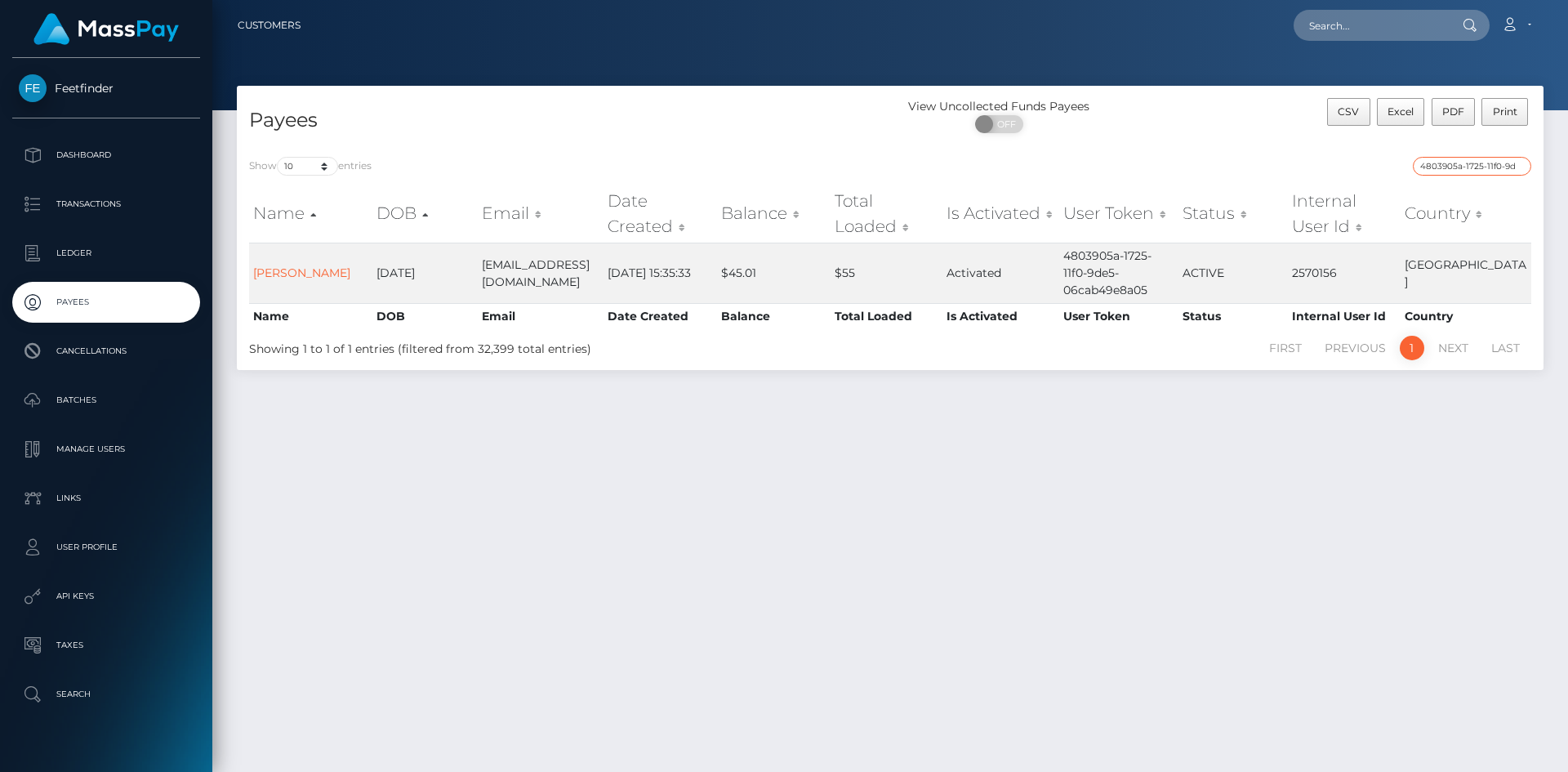
click at [1497, 169] on input "4803905a-1725-11f0-9de5-06cab49e8a05" at bounding box center [1471, 166] width 119 height 19
paste input "11de8527-7b41-11f0-8023-0266f44cc279"
click at [1452, 163] on input "11de8527-7b41-11f0-8023-0266f44cc279" at bounding box center [1471, 166] width 119 height 19
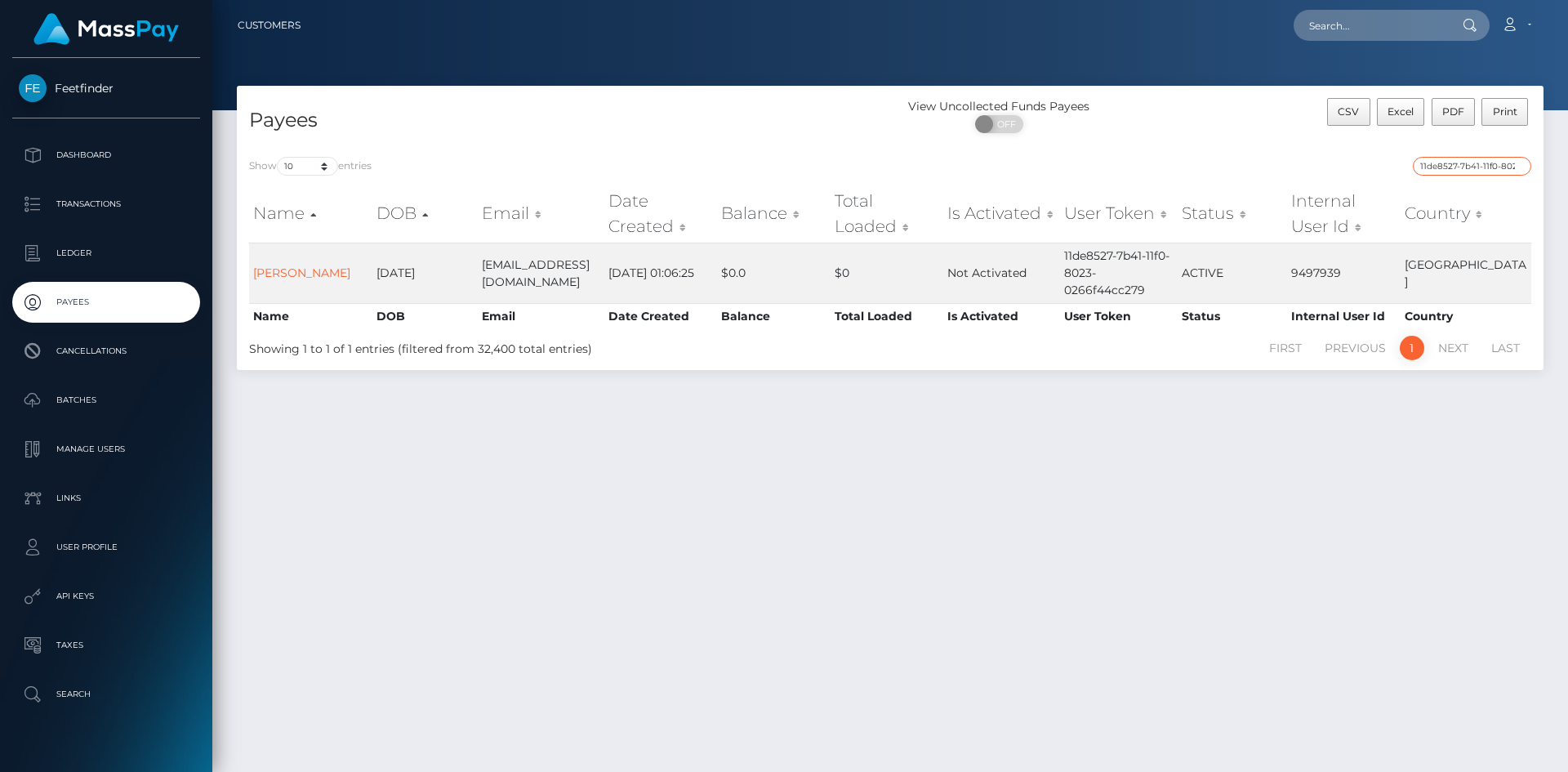
click at [1452, 163] on input "11de8527-7b41-11f0-8023-0266f44cc279" at bounding box center [1471, 166] width 119 height 19
click at [1453, 165] on input "11de8527-7b41-11f0-8023-0266f44cc279" at bounding box center [1471, 166] width 119 height 19
paste input "0ac8a69-1450-11f0-9de5-06cab49e8a05"
click at [1491, 172] on input "10ac8a69-1450-11f0-9de5-06cab49e8a05" at bounding box center [1471, 166] width 119 height 19
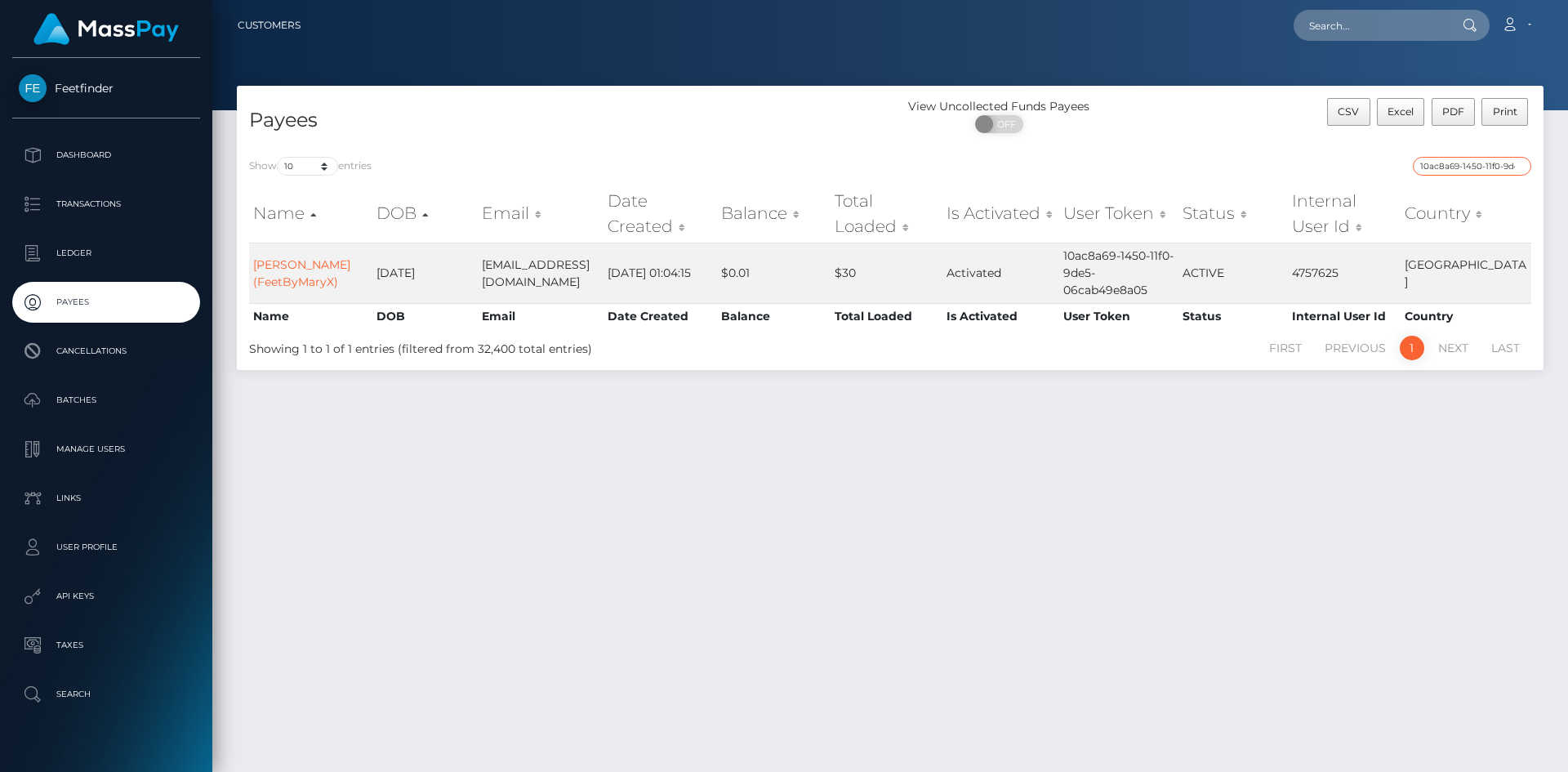
click at [1491, 172] on input "10ac8a69-1450-11f0-9de5-06cab49e8a05" at bounding box center [1471, 166] width 119 height 19
paste input "ce296d9b-567a-11f0-b1fb-02a8c2768cb9"
click at [1461, 162] on input "ce296d9b-567a-11f0-b1fb-02a8c2768cb9" at bounding box center [1471, 166] width 119 height 19
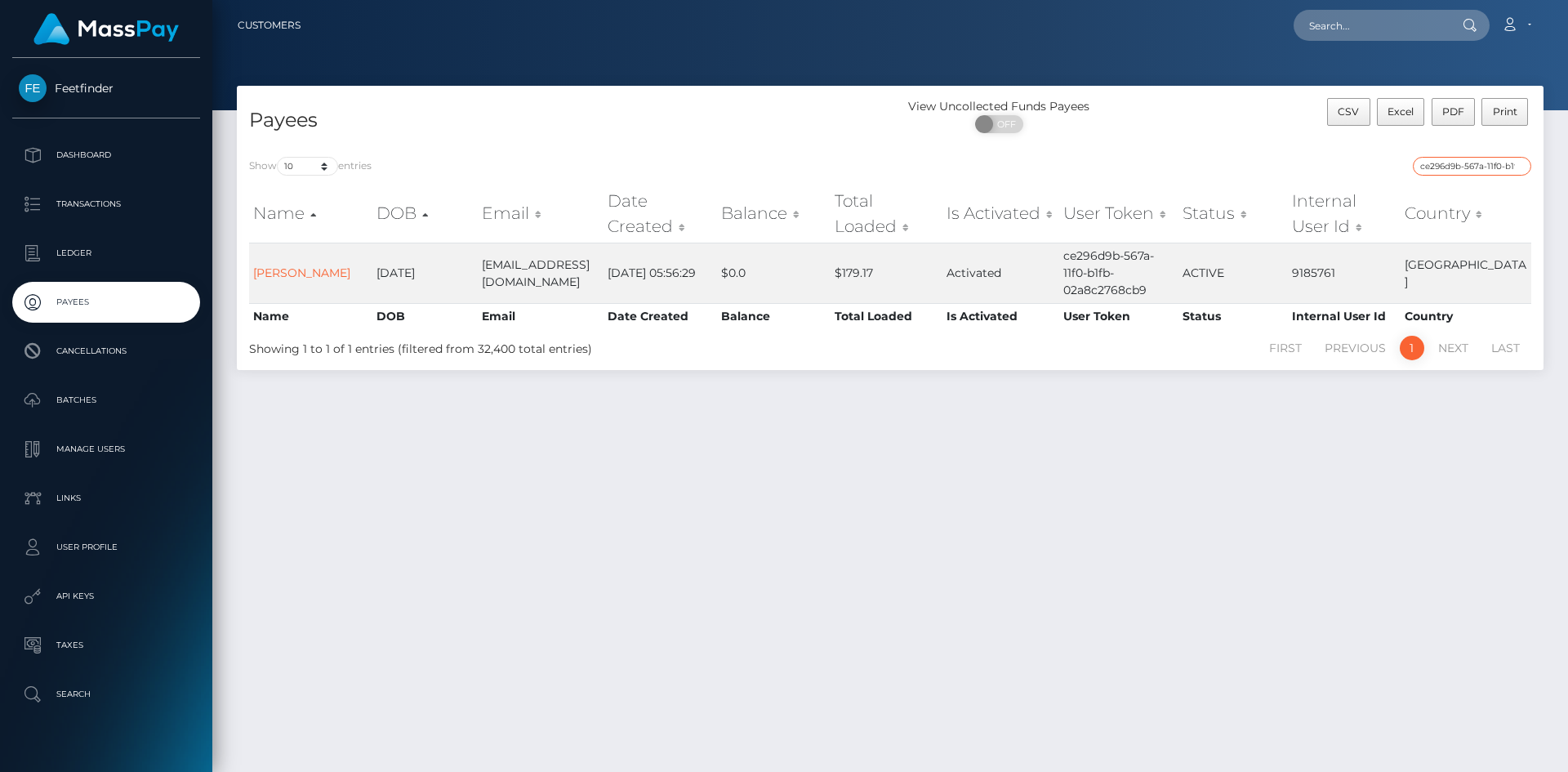
paste input "723ac388-8cd1-11f0-bd85-0694aced620b"
click at [1485, 174] on input "723ac388-8cd1-11f0-bd85-0694aced620b" at bounding box center [1471, 166] width 119 height 19
click at [1486, 173] on input "723ac388-8cd1-11f0-bd85-0694aced620b" at bounding box center [1471, 166] width 119 height 19
paste input "952384a4-9619"
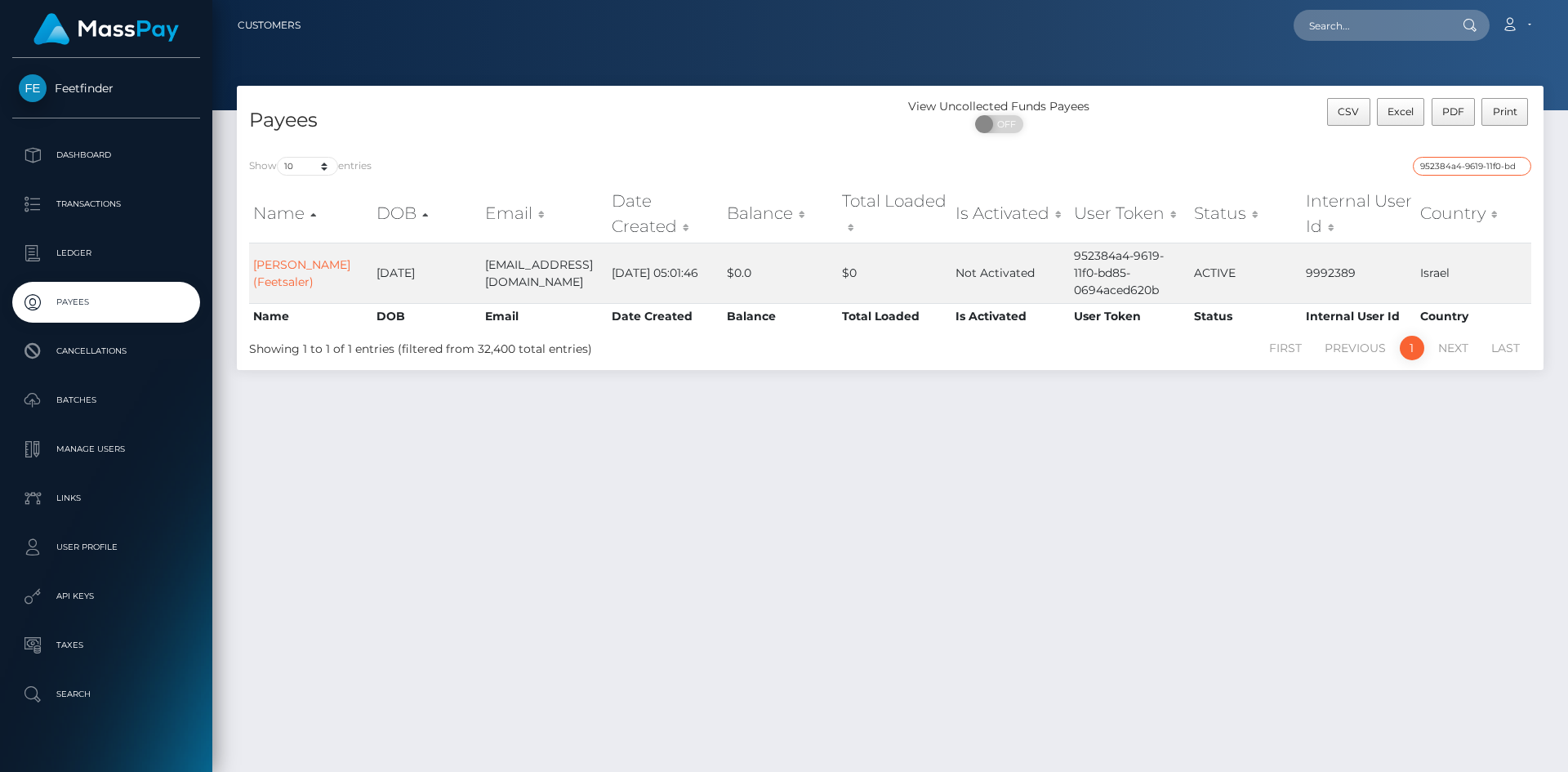
click at [1484, 160] on input "952384a4-9619-11f0-bd85-0694aced620b" at bounding box center [1471, 166] width 119 height 19
paste input "0c926f15-7df1-11f0-8023-0266f44cc279"
click at [1494, 169] on input "0c926f15-7df1-11f0-8023-0266f44cc279" at bounding box center [1471, 166] width 119 height 19
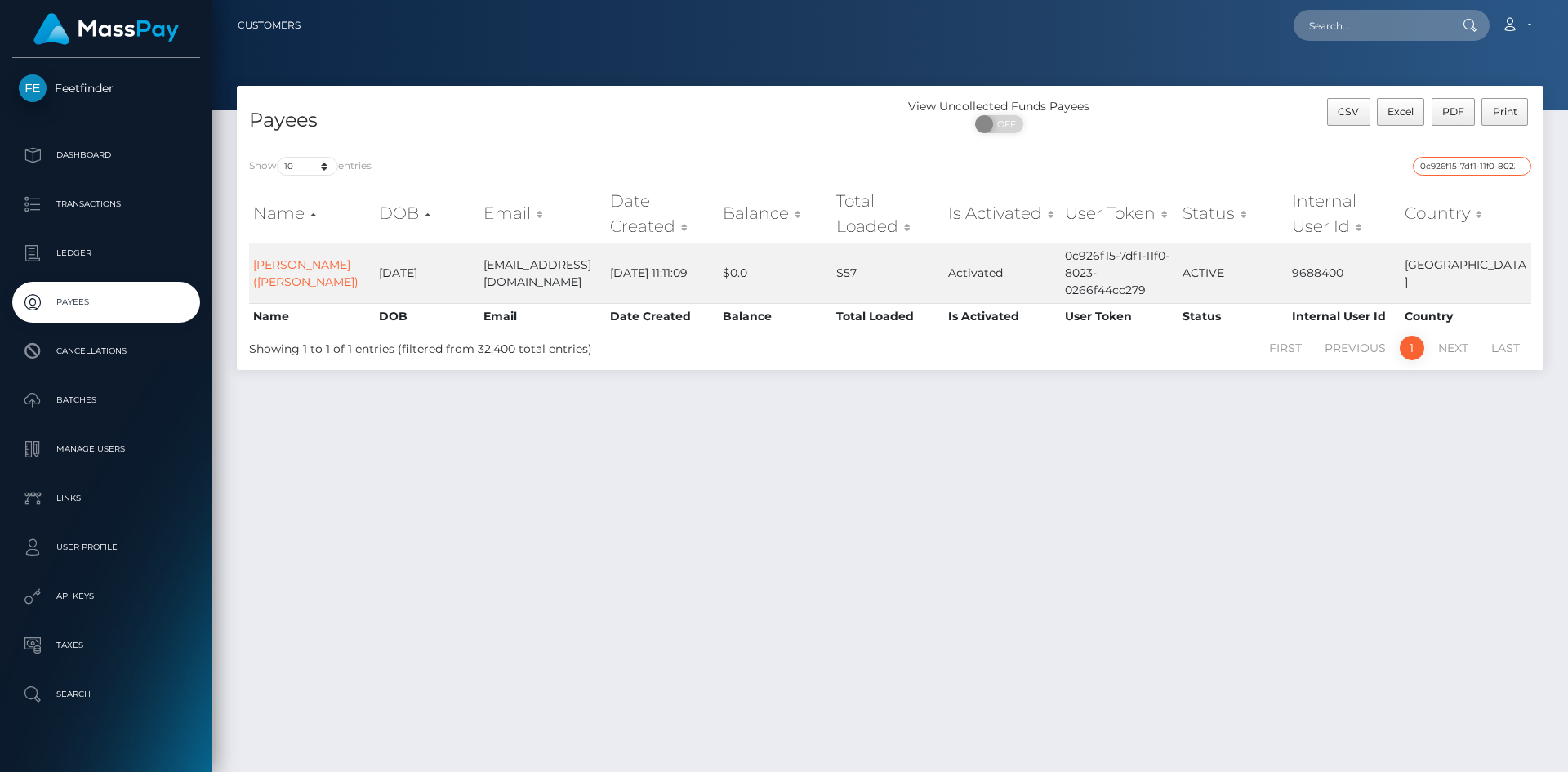
click at [1494, 167] on input "0c926f15-7df1-11f0-8023-0266f44cc279" at bounding box center [1471, 166] width 119 height 19
paste input "4d84469e-97aa-11f0-bd85-0694aced620b"
click at [1512, 163] on input "4d84469e-97aa-11f0-bd85-0694aced620b" at bounding box center [1471, 166] width 119 height 19
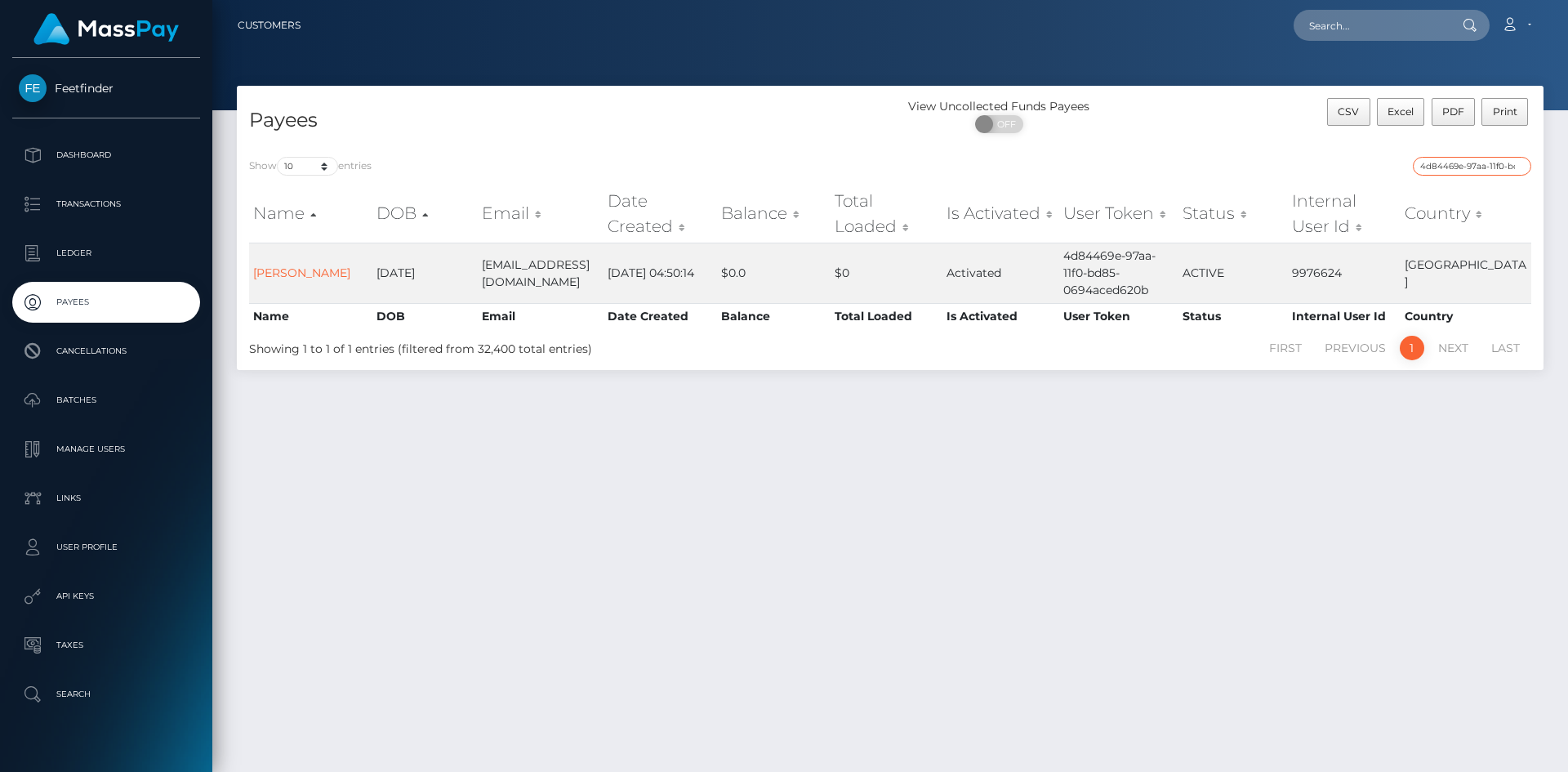
click at [1512, 163] on input "4d84469e-97aa-11f0-bd85-0694aced620b" at bounding box center [1471, 166] width 119 height 19
click at [1512, 160] on input "4d84469e-97aa-11f0-bd85-0694aced620b" at bounding box center [1471, 166] width 119 height 19
paste input "efd2da18-835a-11f0-8023-0266f44cc279"
click at [1492, 173] on input "efd2da18-835a-11f0-8023-0266f44cc279" at bounding box center [1471, 166] width 119 height 19
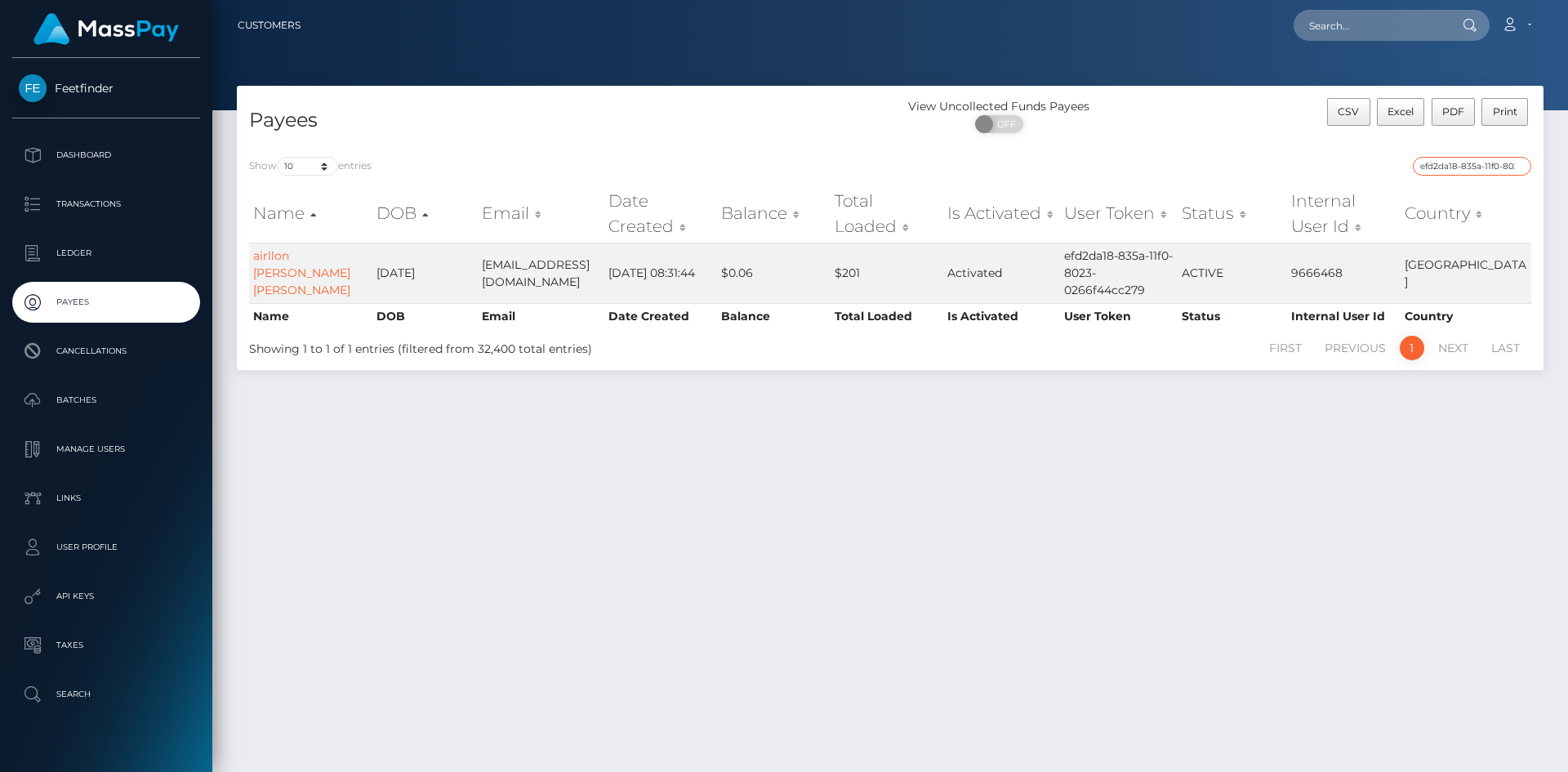
click at [1492, 173] on input "efd2da18-835a-11f0-8023-0266f44cc279" at bounding box center [1471, 166] width 119 height 19
paste input "873cdd7d-9876-11f0-bd85-0694aced620b"
click at [1492, 164] on input "873cdd7d-9876-11f0-bd85-0694aced620b" at bounding box center [1471, 166] width 119 height 19
click at [1488, 169] on input "873cdd7d-9876-11f0-bd85-0694aced620b" at bounding box center [1471, 166] width 119 height 19
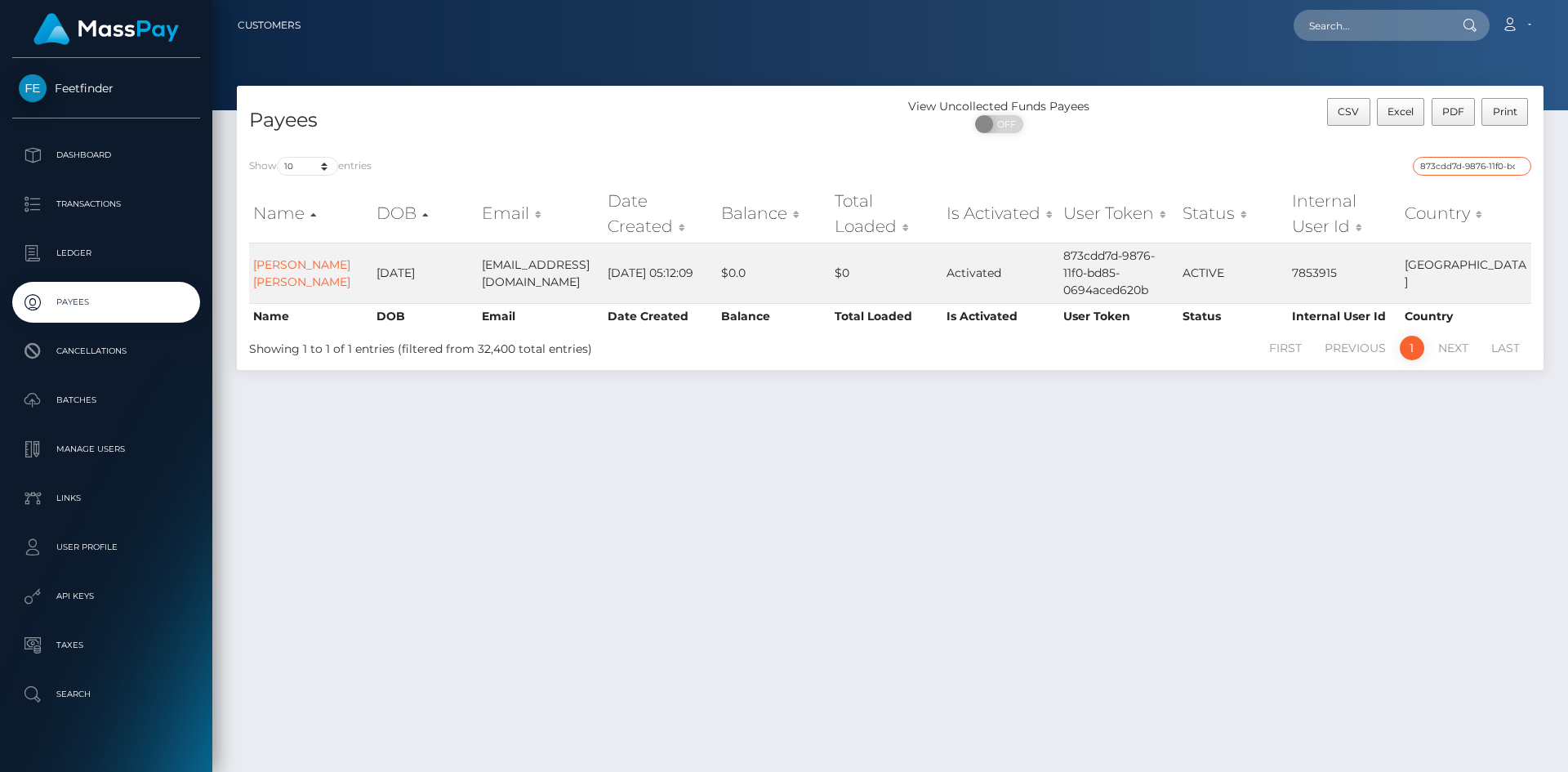
click at [1488, 169] on input "873cdd7d-9876-11f0-bd85-0694aced620b" at bounding box center [1471, 166] width 119 height 19
click at [1487, 168] on input "873cdd7d-9876-11f0-bd85-0694aced620b" at bounding box center [1471, 166] width 119 height 19
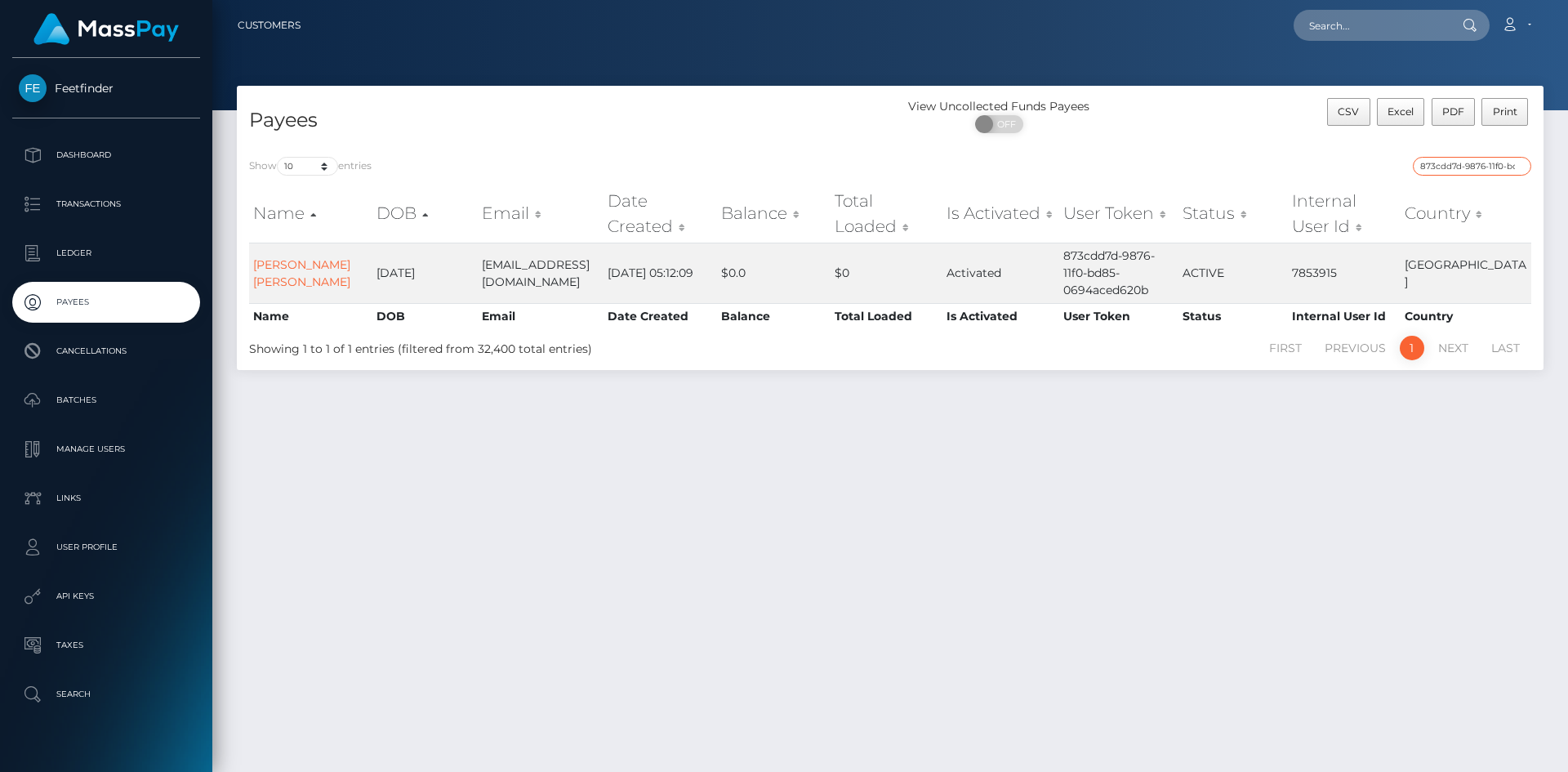
paste input "3976e920-79ab-11f0-9703-0266f44cc279"
click at [1465, 160] on input "3976e920-79ab-11f0-9703-0266f44cc279" at bounding box center [1471, 166] width 119 height 19
paste input "b8a204ec-8c98-11f0-bd85-0694aced620b"
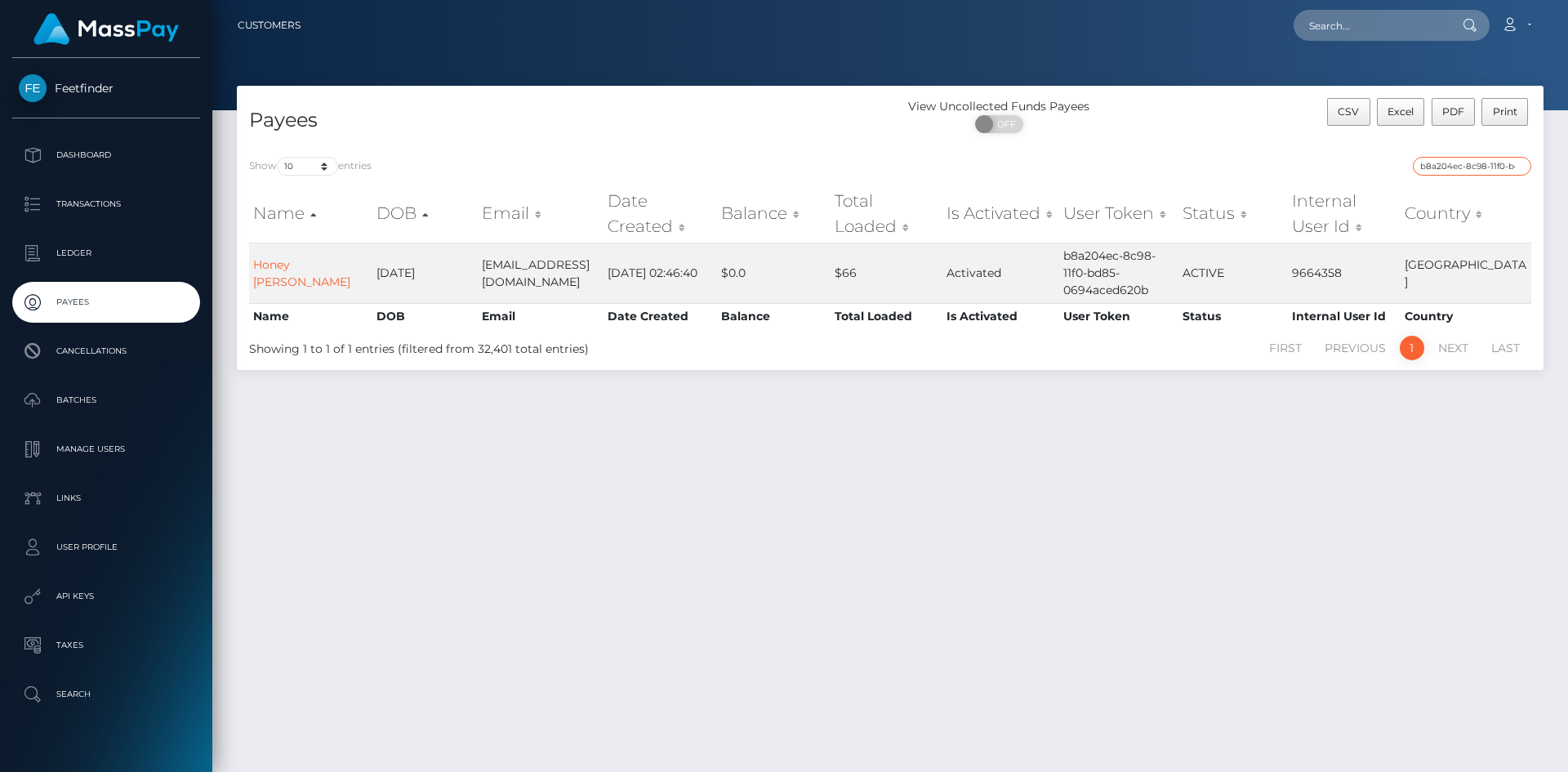
click at [1483, 159] on input "b8a204ec-8c98-11f0-bd85-0694aced620b" at bounding box center [1471, 166] width 119 height 19
paste input "735f96e1-1297-11f0-9de5-06cab49e8a05"
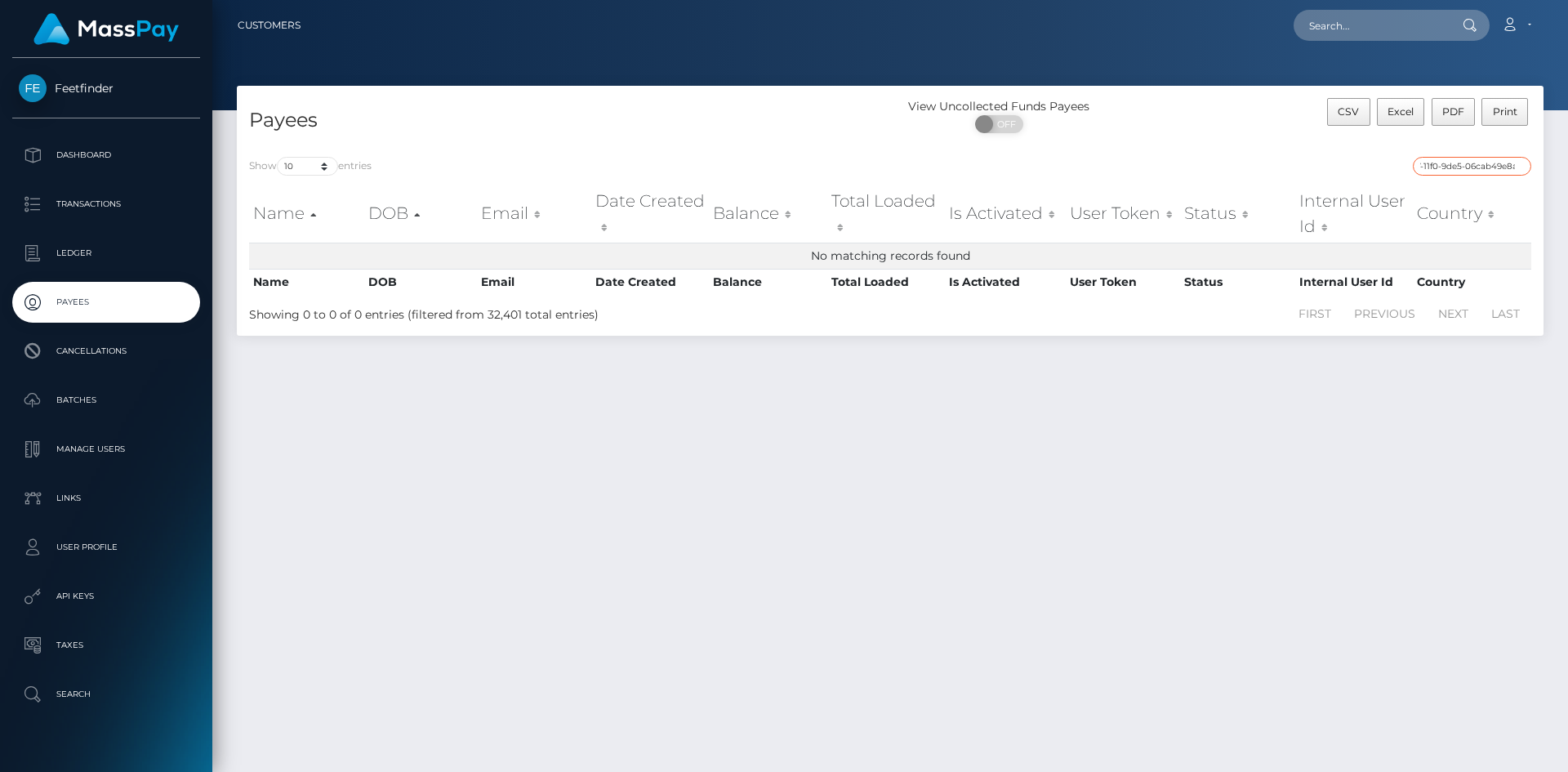
scroll to position [0, 72]
type input "735f96e1-1297-11f0-9de5-06cab49e8a05"
click at [1510, 165] on input "735f96e1-1297-11f0-9de5-06cab49e8a05" at bounding box center [1471, 166] width 119 height 19
click at [1519, 163] on input "735f96e1-1297-11f0-9de5-06cab49e8a05" at bounding box center [1471, 166] width 119 height 19
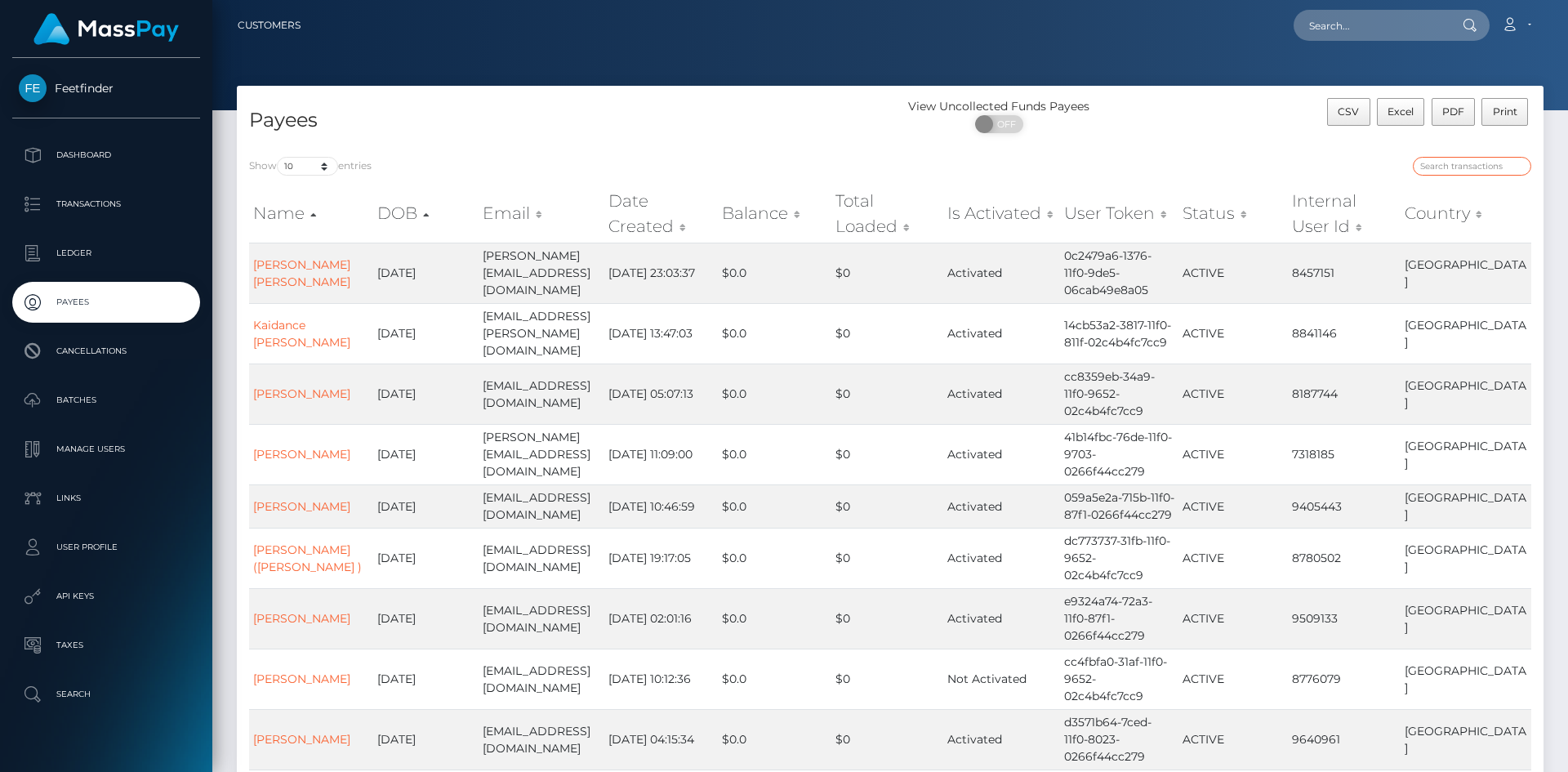
paste input "735f96e1-1297-11f0-9de5-06cab49e8a05"
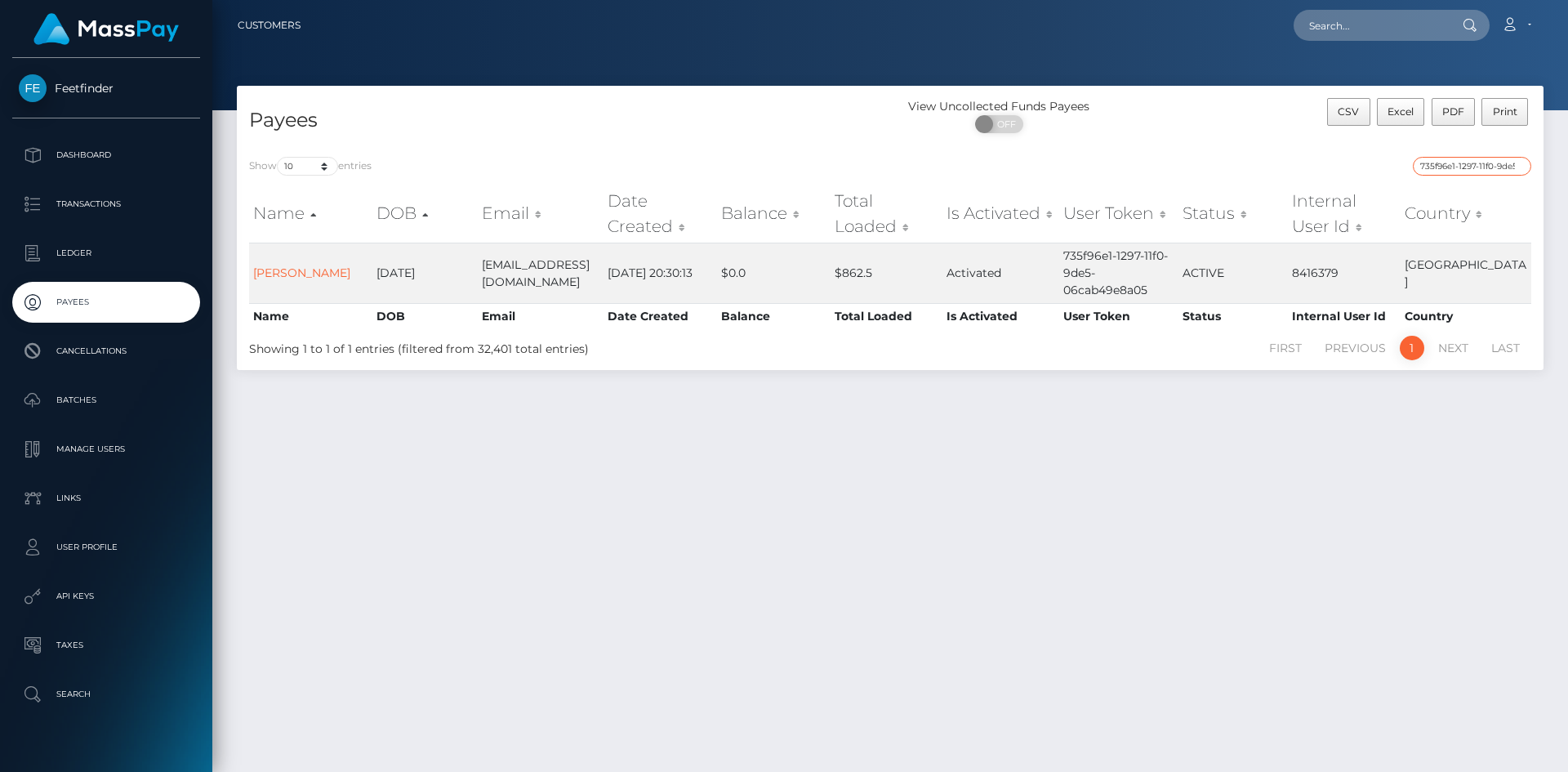
click at [1476, 169] on input "735f96e1-1297-11f0-9de5-06cab49e8a05" at bounding box center [1471, 166] width 119 height 19
paste input "ad9450d1-7e5f-11f0-8023-0266f44cc279"
click at [1501, 163] on input "ad9450d1-7e5f-11f0-8023-0266f44cc279" at bounding box center [1471, 166] width 119 height 19
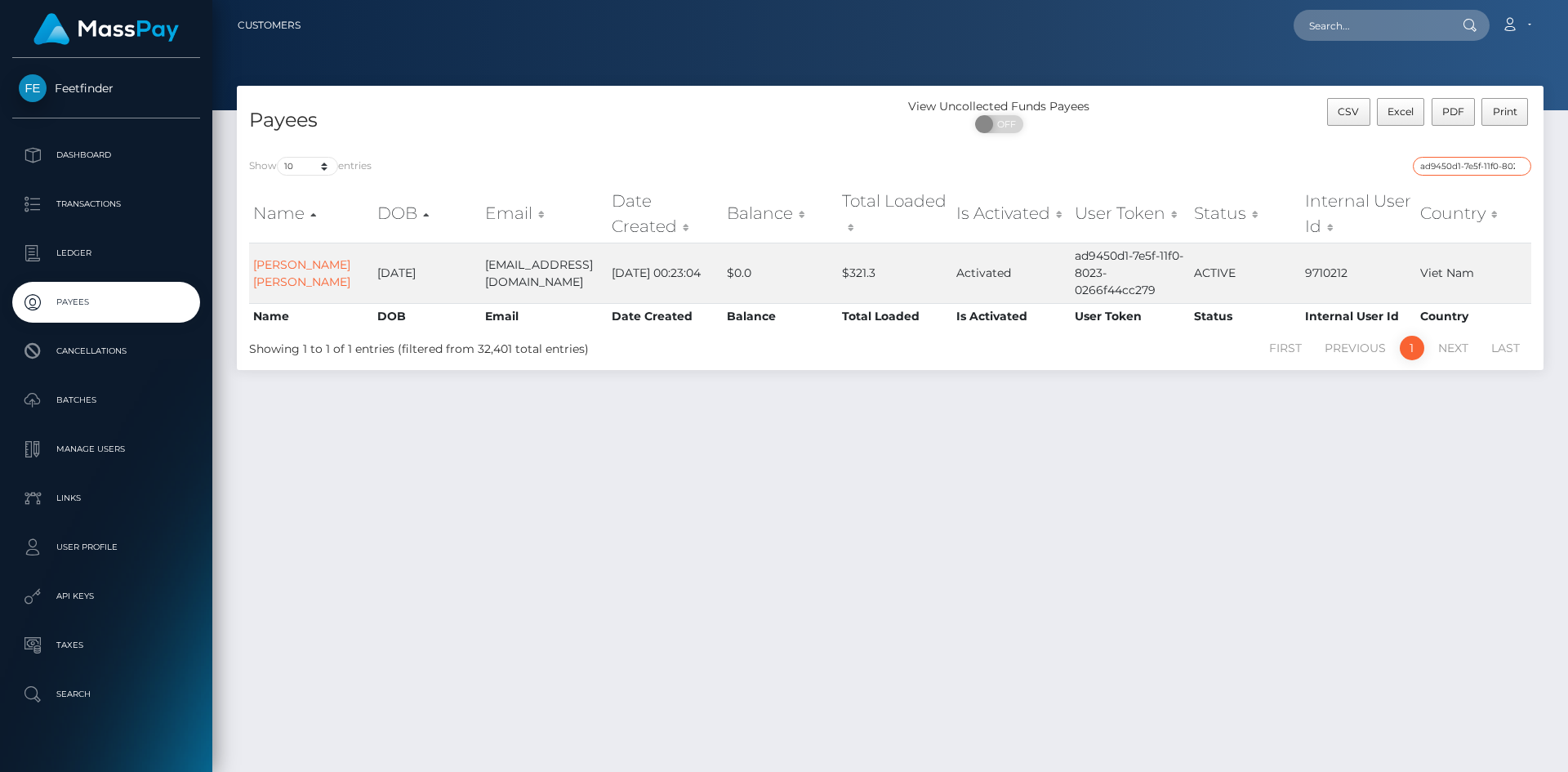
click at [1501, 163] on input "ad9450d1-7e5f-11f0-8023-0266f44cc279" at bounding box center [1471, 166] width 119 height 19
paste input "7ba2a5ba-94ce-11f0-bd85-0694aced620b"
click at [1492, 163] on input "7ba2a5ba-94ce-11f0-bd85-0694aced620b" at bounding box center [1471, 166] width 119 height 19
click at [1492, 161] on input "7ba2a5ba-94ce-11f0-bd85-0694aced620b" at bounding box center [1471, 166] width 119 height 19
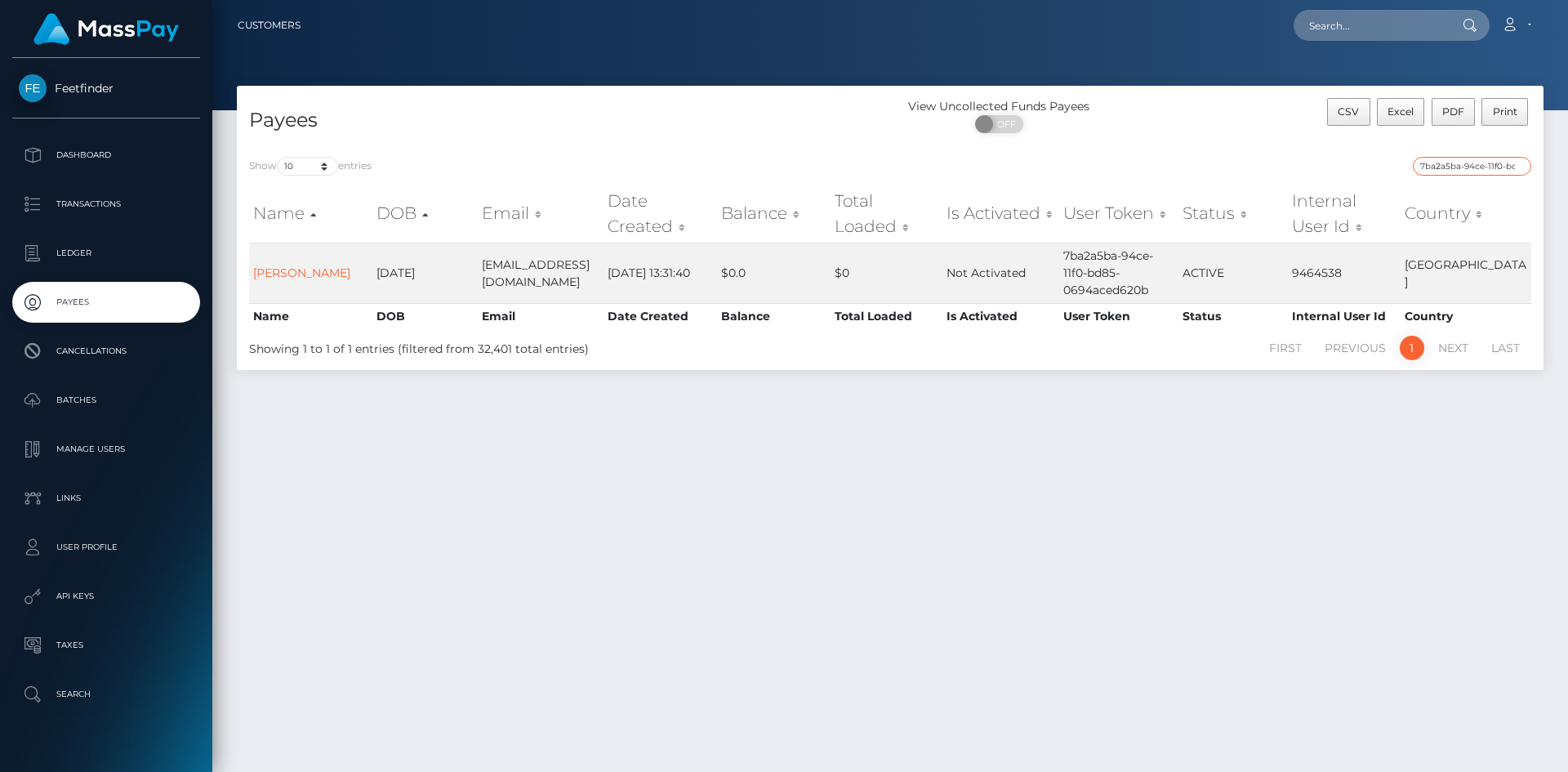
click at [1492, 161] on input "7ba2a5ba-94ce-11f0-bd85-0694aced620b" at bounding box center [1471, 166] width 119 height 19
click at [1501, 169] on input "7ba2a5ba-94ce-11f0-bd85-0694aced620b" at bounding box center [1471, 166] width 119 height 19
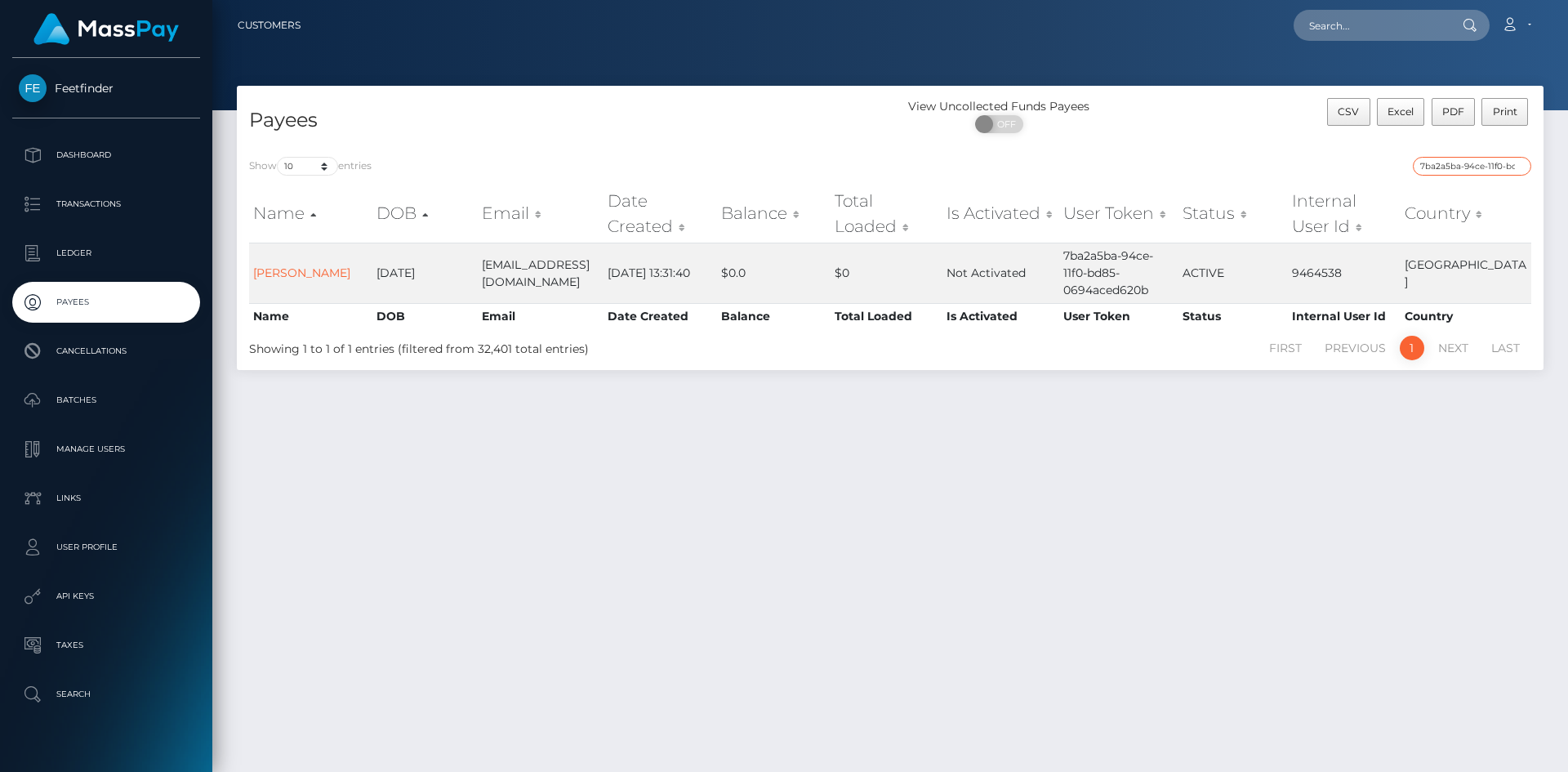
paste input "c1f2b52f-99dc"
click at [1493, 164] on input "c1f2b52f-99dc-11f0-bd85-0694aced620b" at bounding box center [1471, 166] width 119 height 19
paste input "2f07e97b-922e"
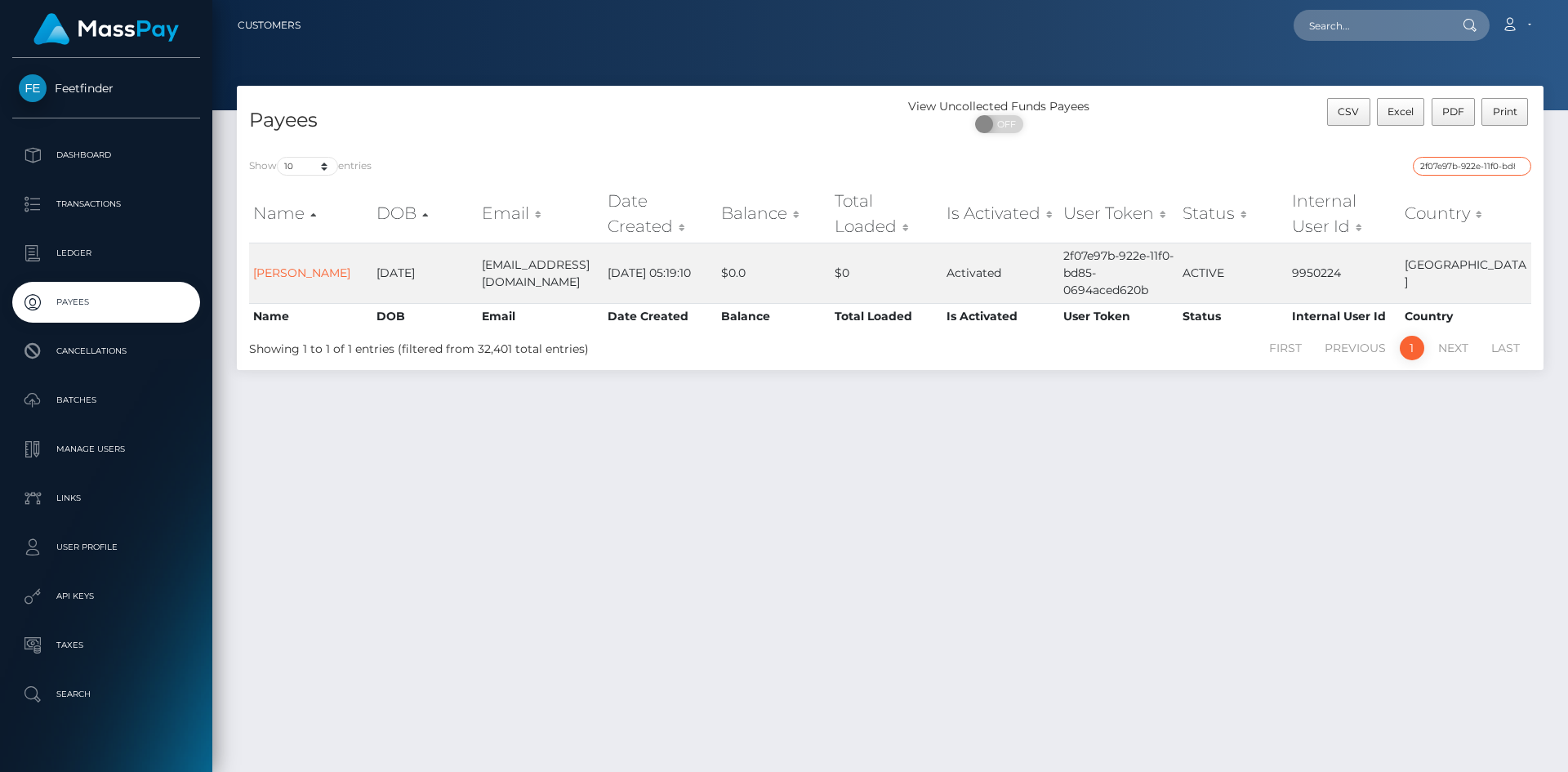
click at [1457, 174] on input "2f07e97b-922e-11f0-bd85-0694aced620b" at bounding box center [1471, 166] width 119 height 19
click at [1457, 178] on div "2f07e97b-922e-11f0-bd85-0694aced620b" at bounding box center [1217, 168] width 629 height 23
click at [1464, 159] on input "2f07e97b-922e-11f0-bd85-0694aced620b" at bounding box center [1471, 166] width 119 height 19
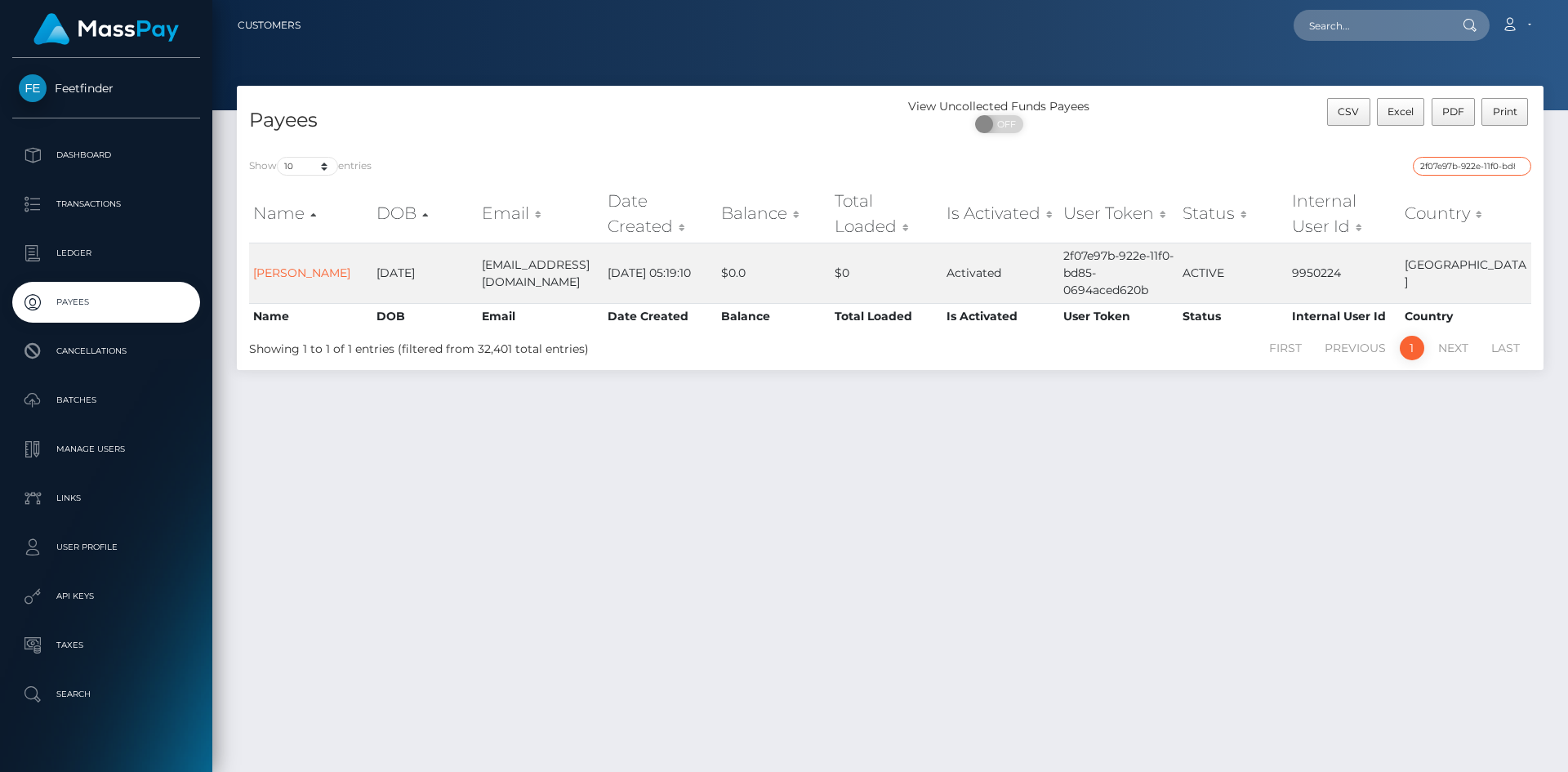
click at [1464, 159] on input "2f07e97b-922e-11f0-bd85-0694aced620b" at bounding box center [1471, 166] width 119 height 19
paste input "52d861fb-5286-11f0-bf09-062f66d36555"
type input "52d861fb-5286-11f0-bf09-062f66d36555"
